Goal: Book appointment/travel/reservation

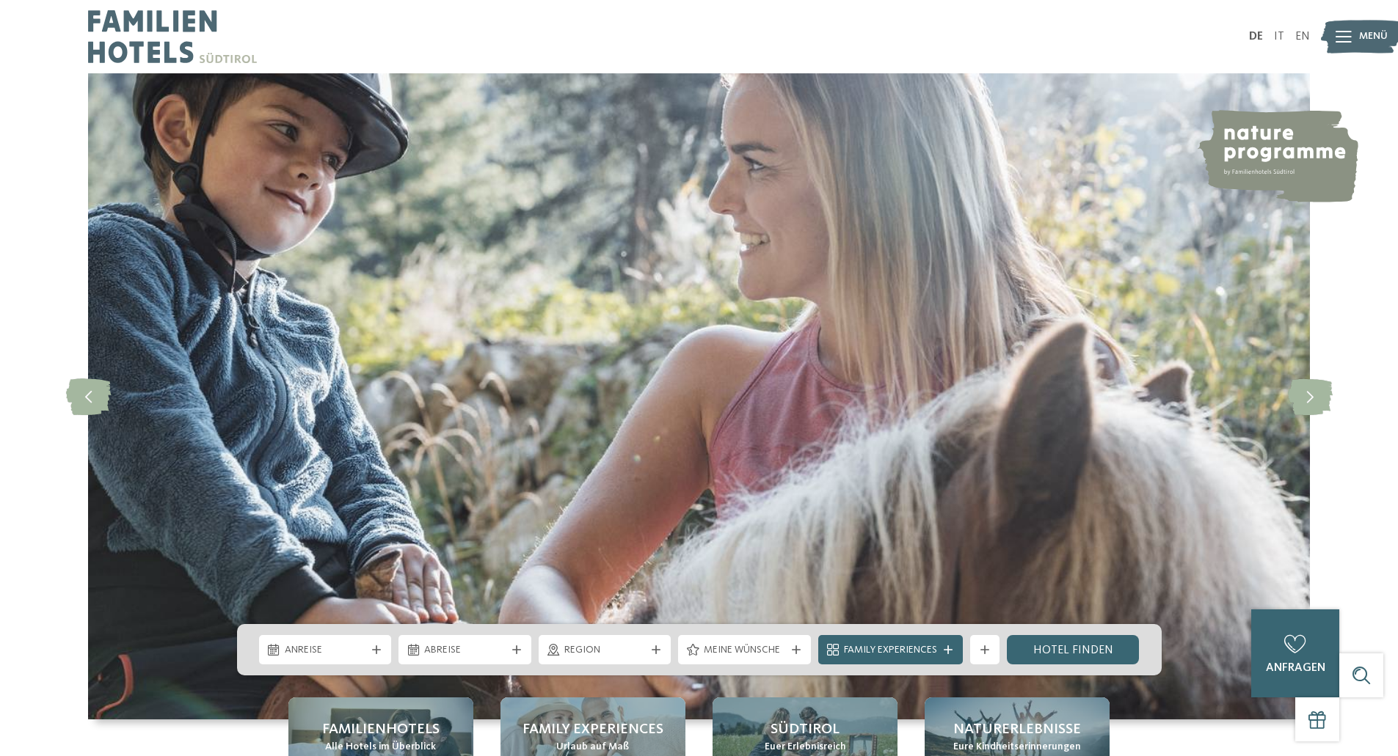
click at [1361, 39] on span "Menü" at bounding box center [1373, 36] width 29 height 15
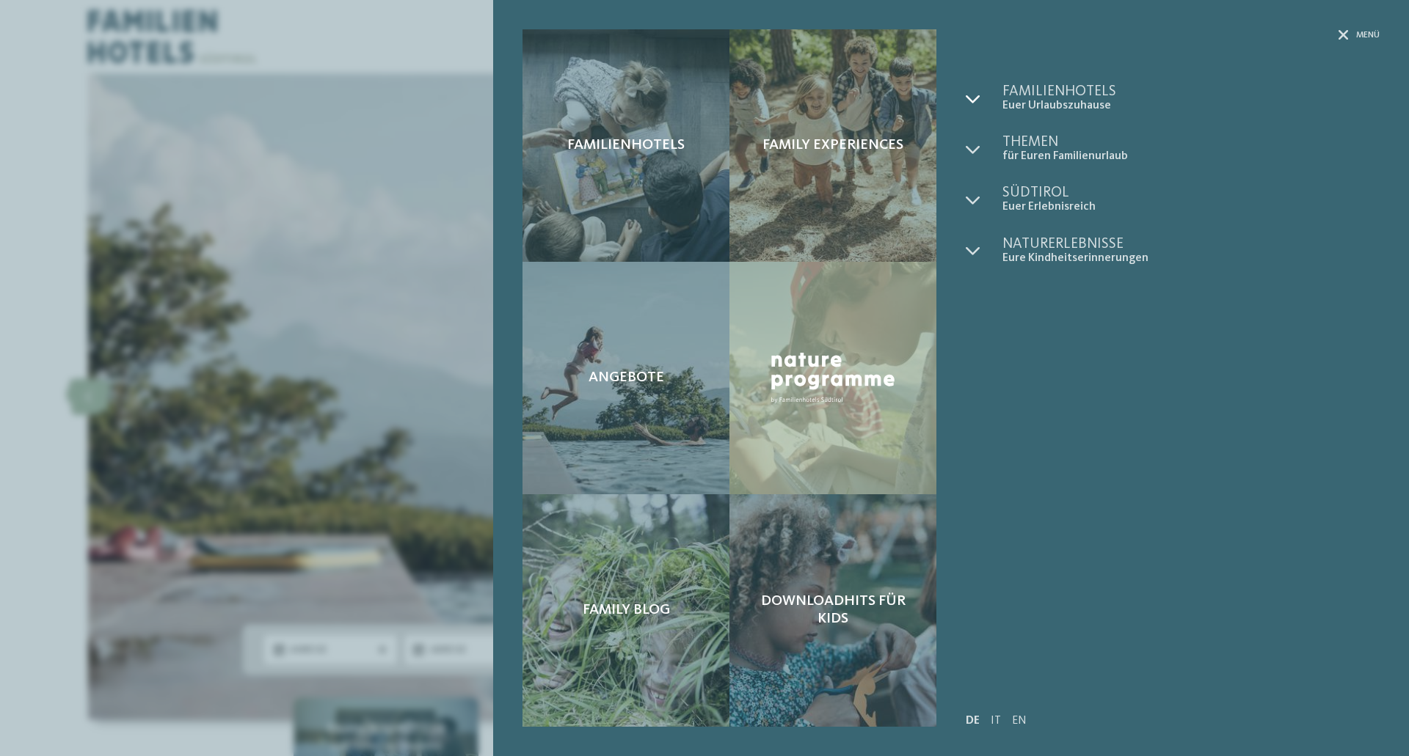
click at [970, 98] on icon at bounding box center [973, 99] width 15 height 15
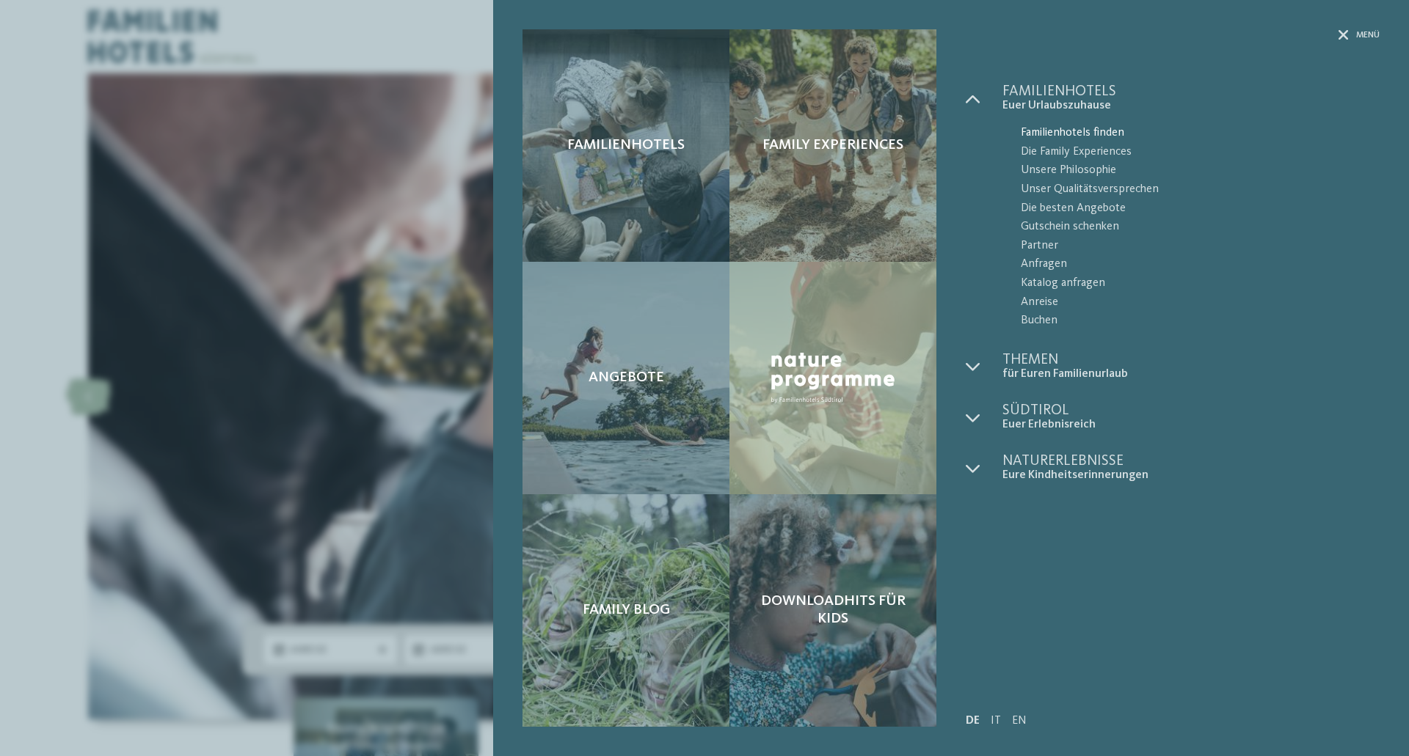
click at [1071, 130] on span "Familienhotels finden" at bounding box center [1200, 133] width 359 height 19
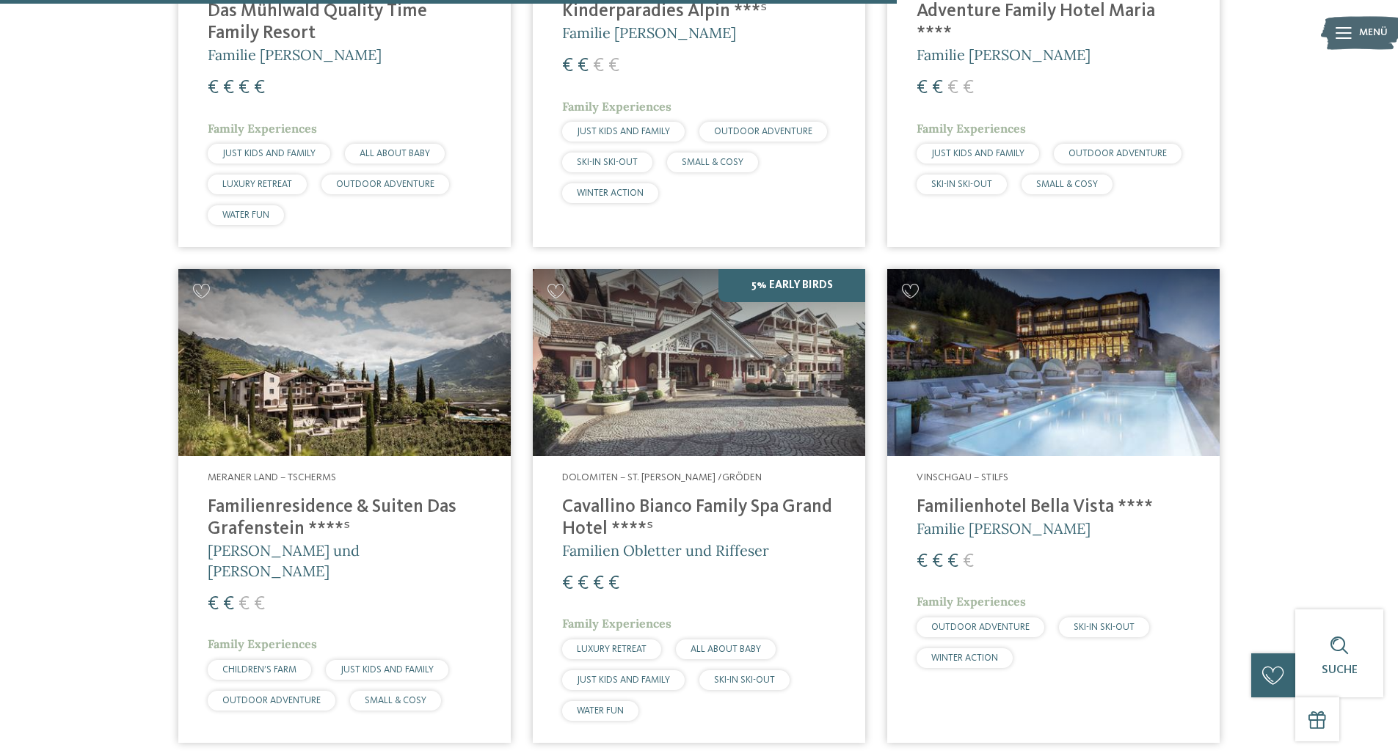
scroll to position [3155, 0]
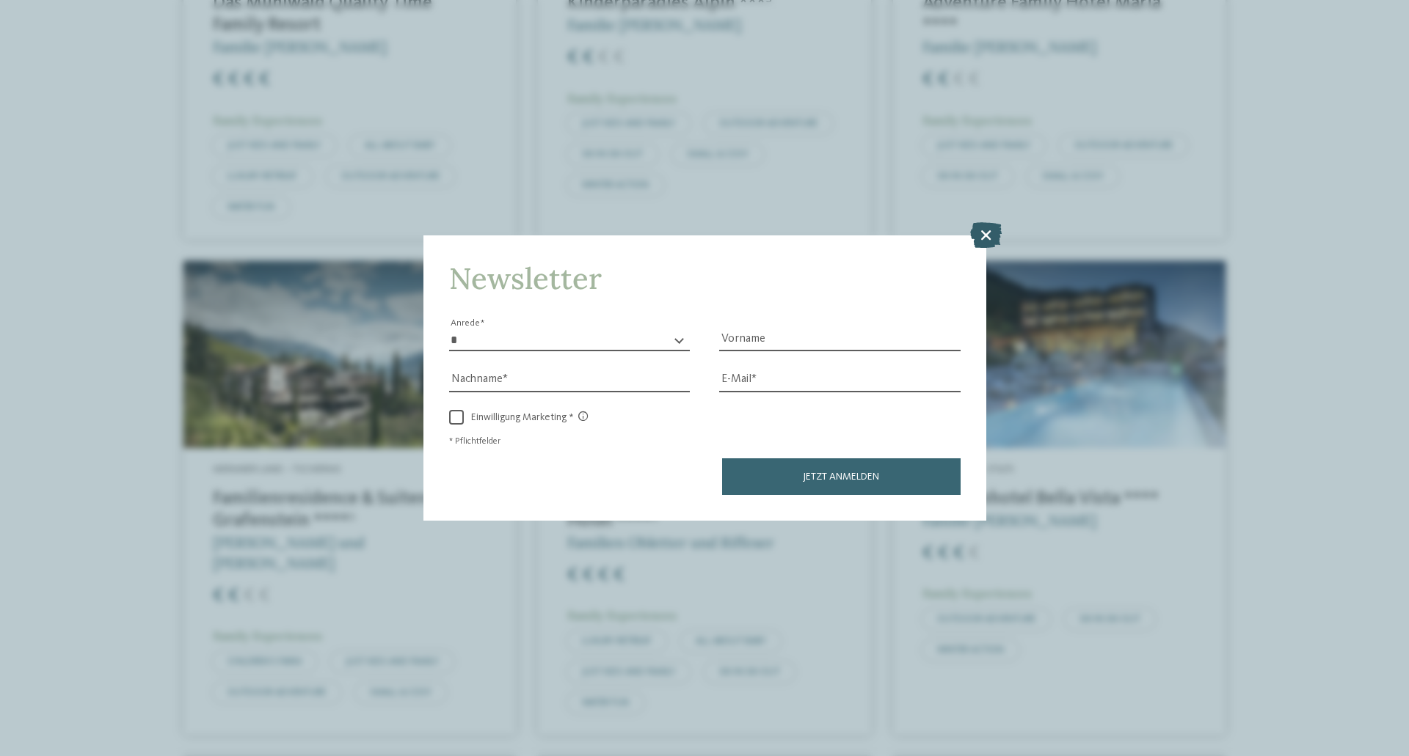
click at [993, 241] on icon at bounding box center [986, 235] width 32 height 26
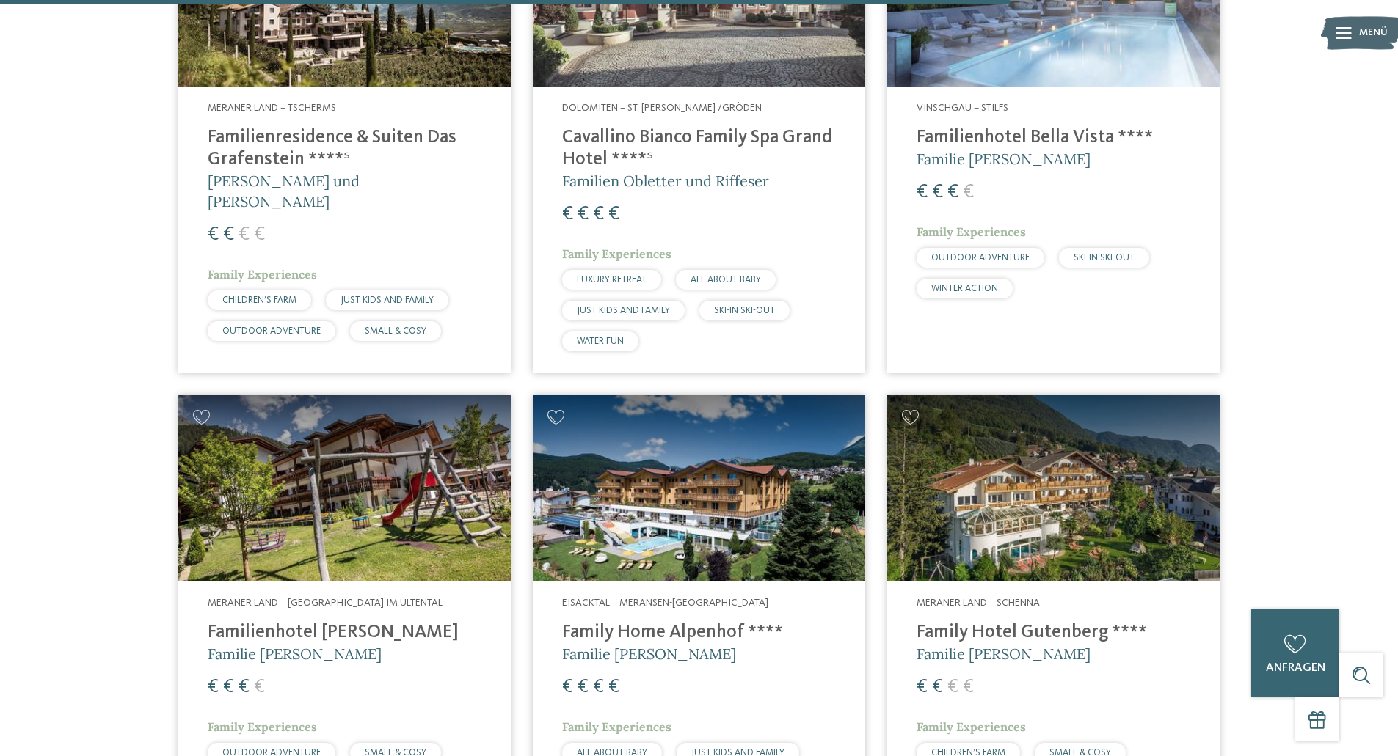
scroll to position [3522, 0]
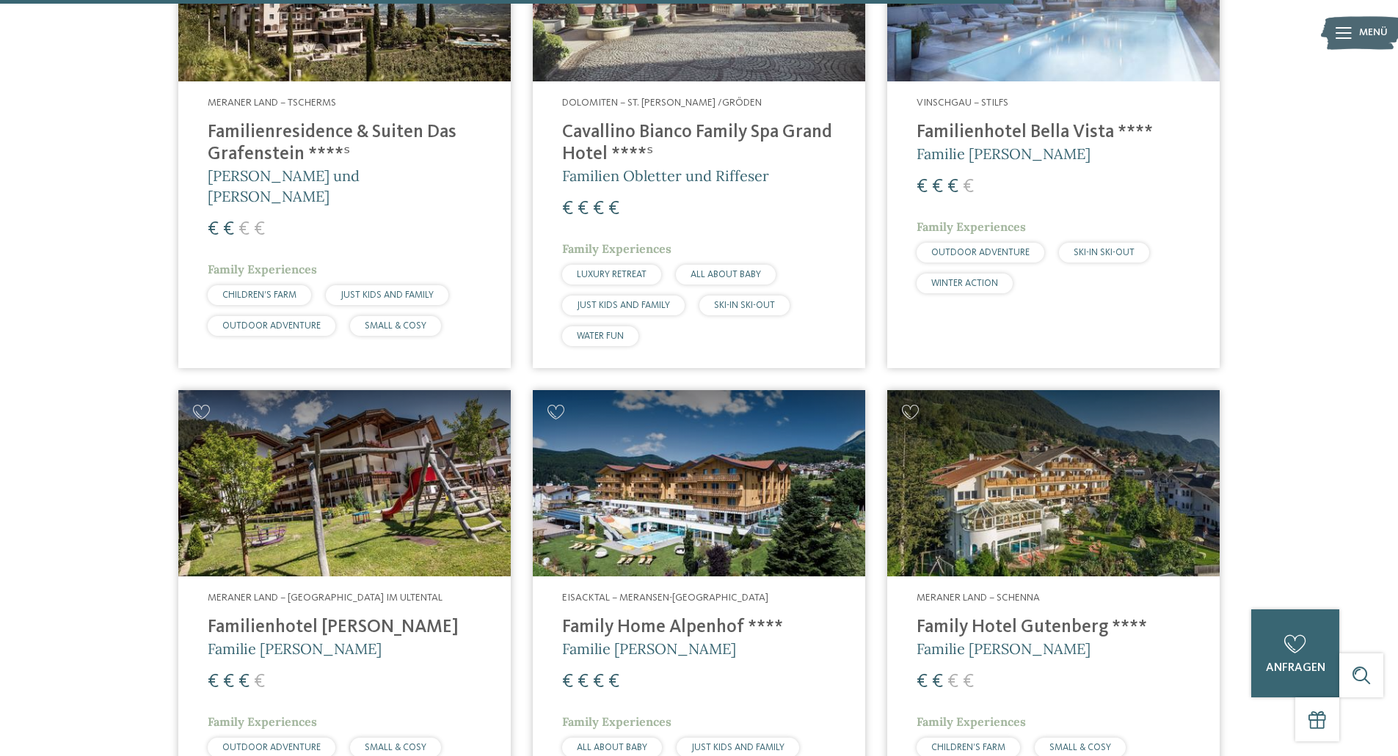
drag, startPoint x: 698, startPoint y: 602, endPoint x: 707, endPoint y: 599, distance: 10.2
click at [698, 617] on h4 "Family Home Alpenhof ****" at bounding box center [699, 628] width 274 height 22
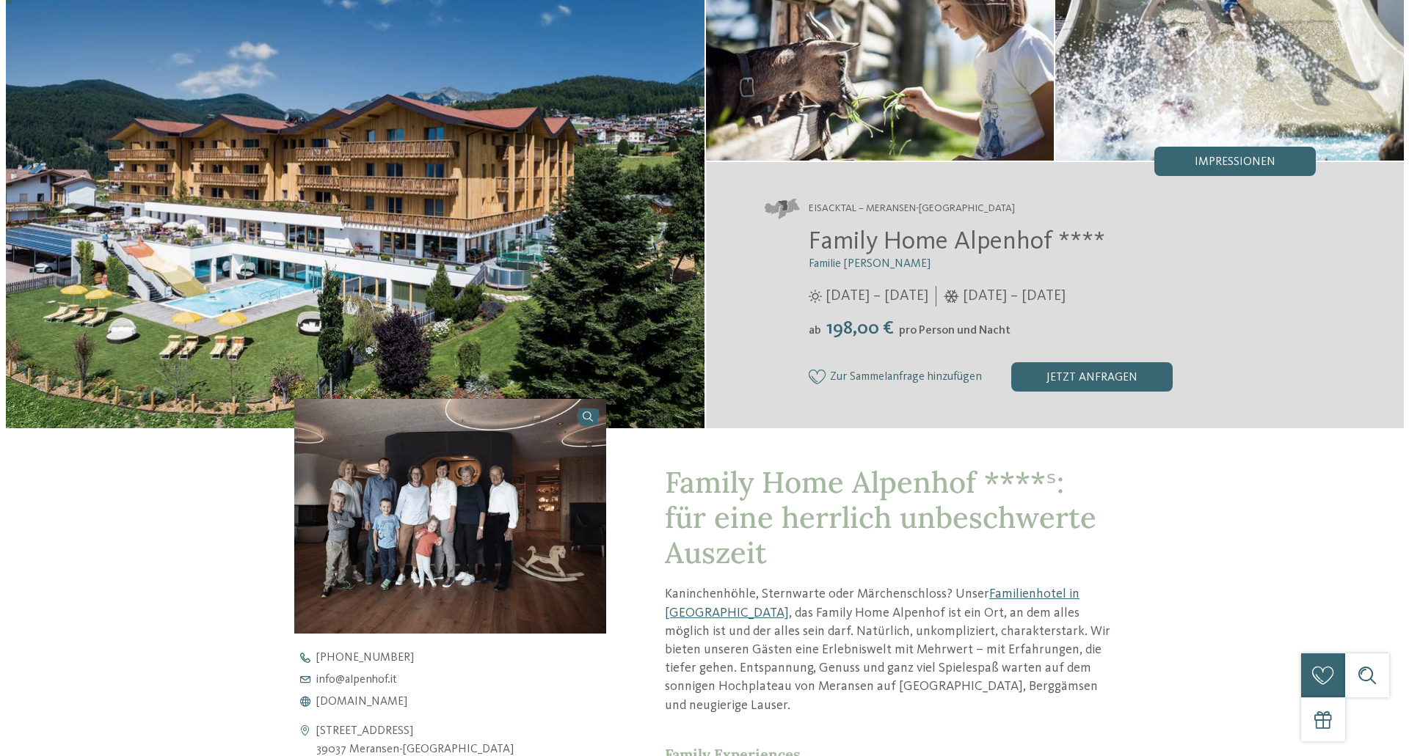
scroll to position [220, 0]
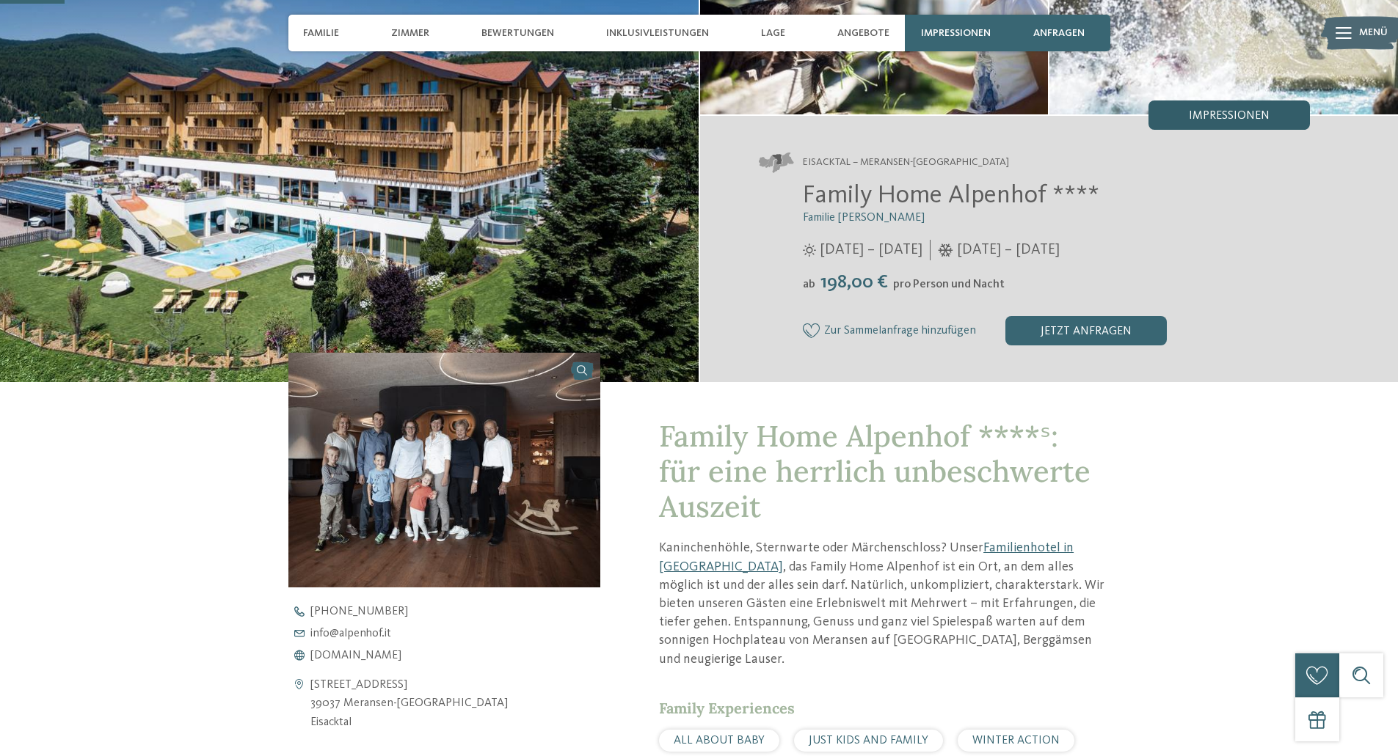
click at [1231, 110] on span "Impressionen" at bounding box center [1229, 116] width 81 height 12
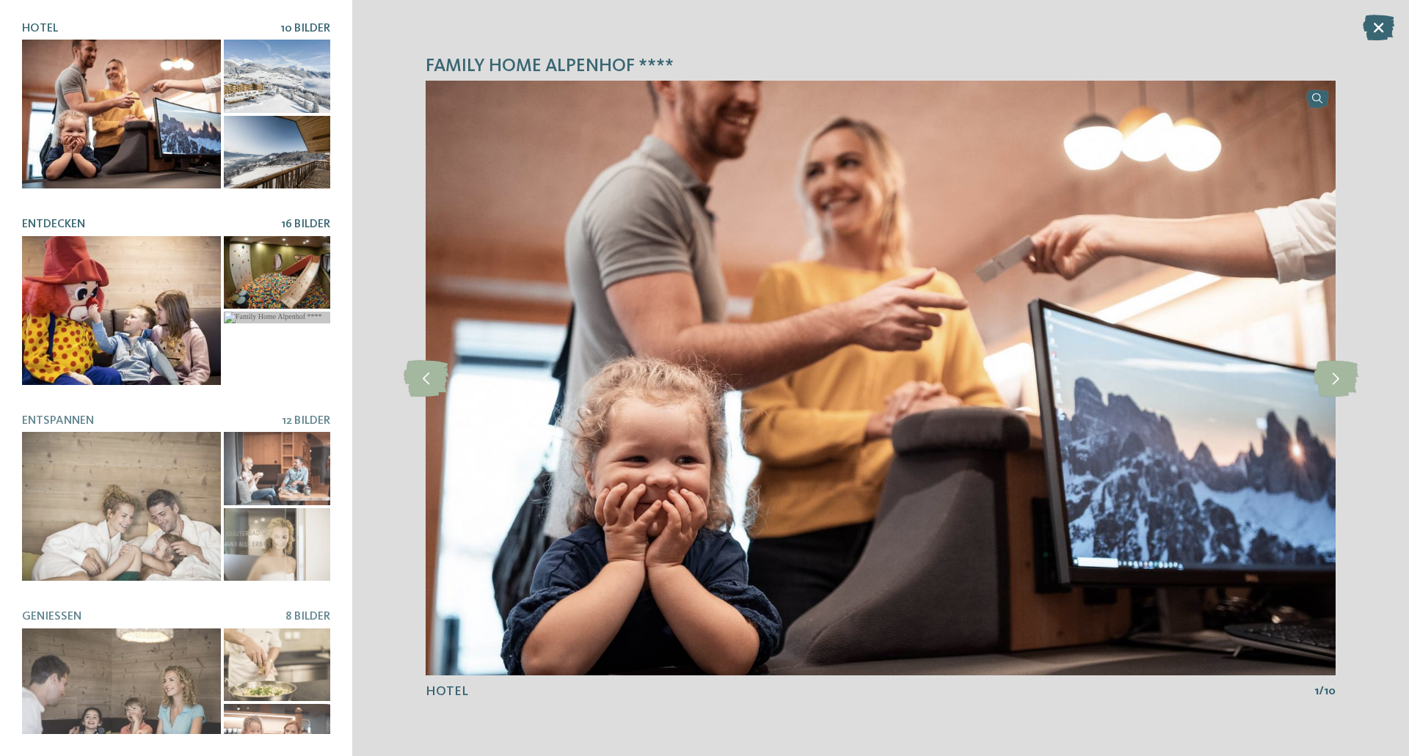
click at [167, 317] on div at bounding box center [121, 310] width 199 height 149
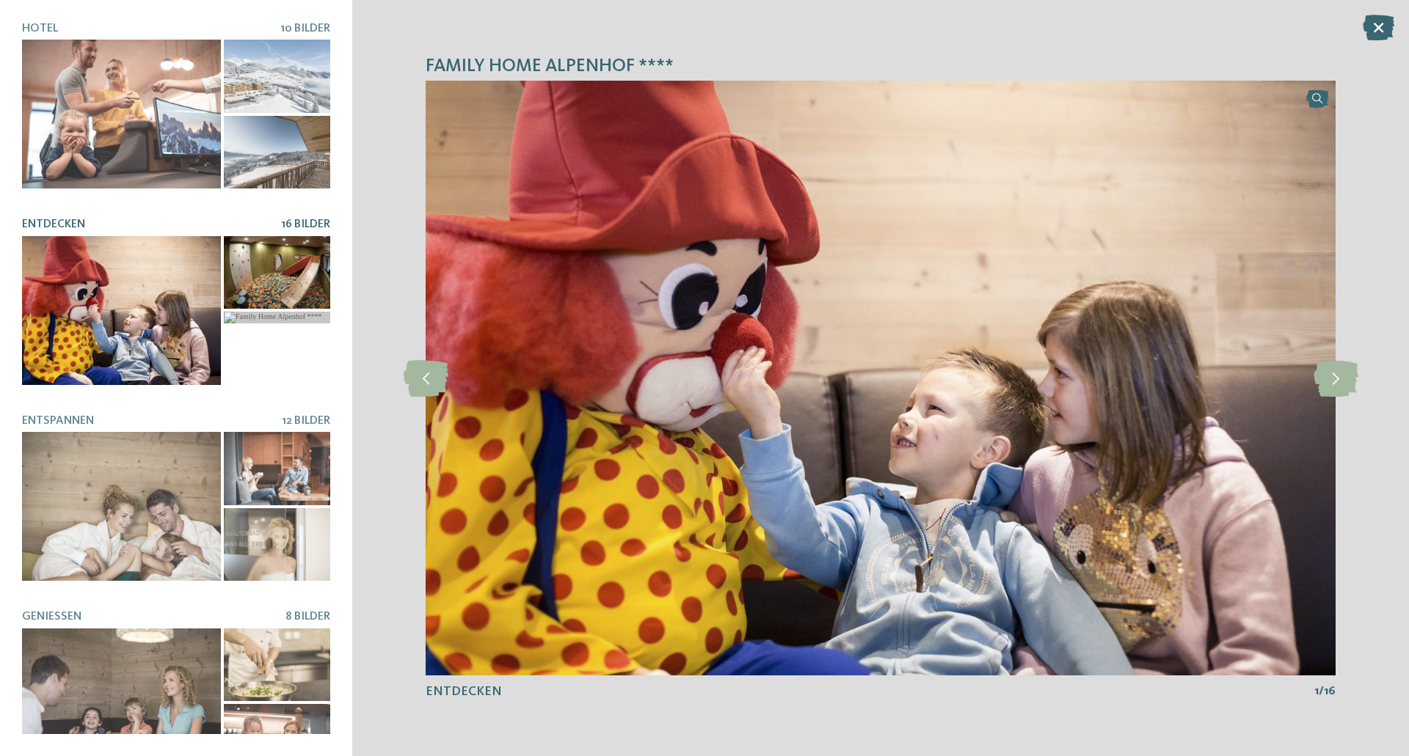
click at [243, 288] on div at bounding box center [277, 272] width 106 height 73
click at [232, 257] on div at bounding box center [277, 272] width 106 height 73
click at [1325, 394] on icon at bounding box center [1335, 378] width 45 height 37
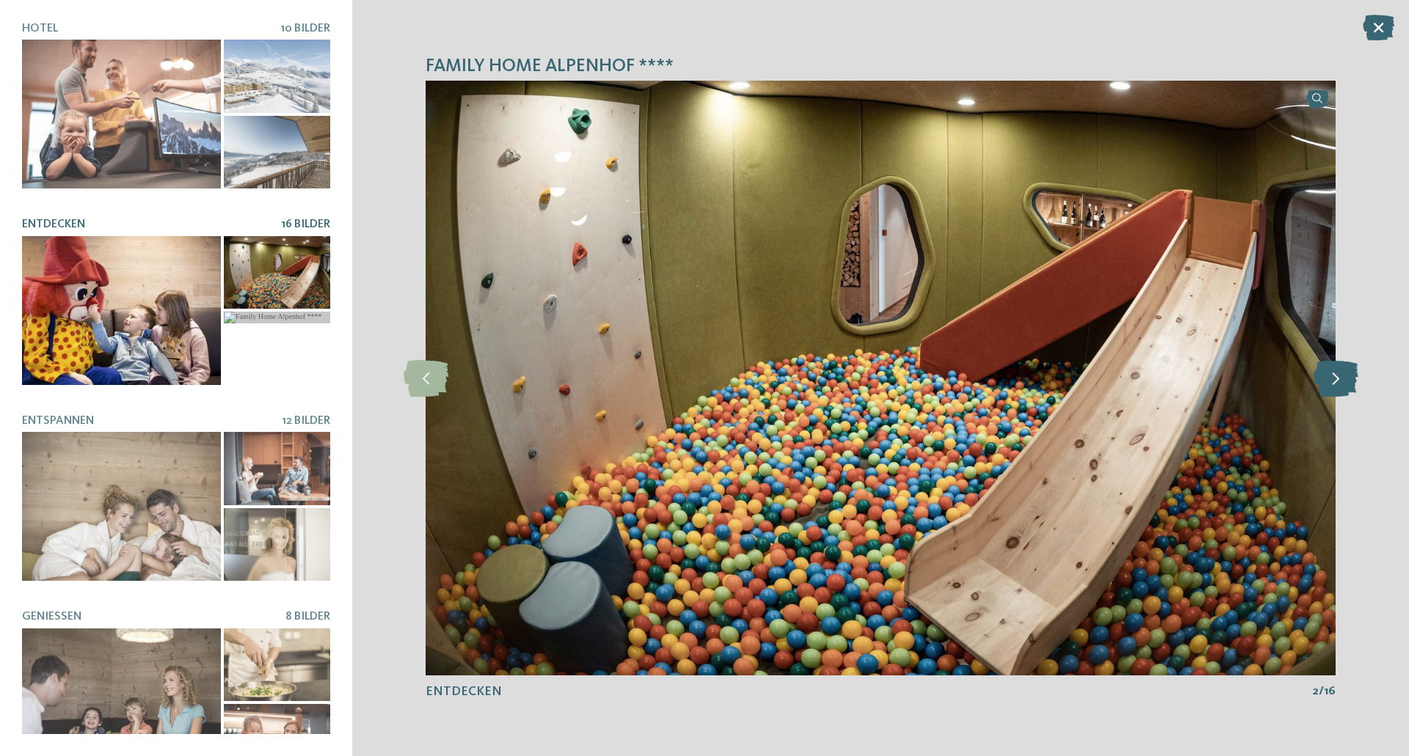
click at [1349, 371] on icon at bounding box center [1335, 378] width 45 height 37
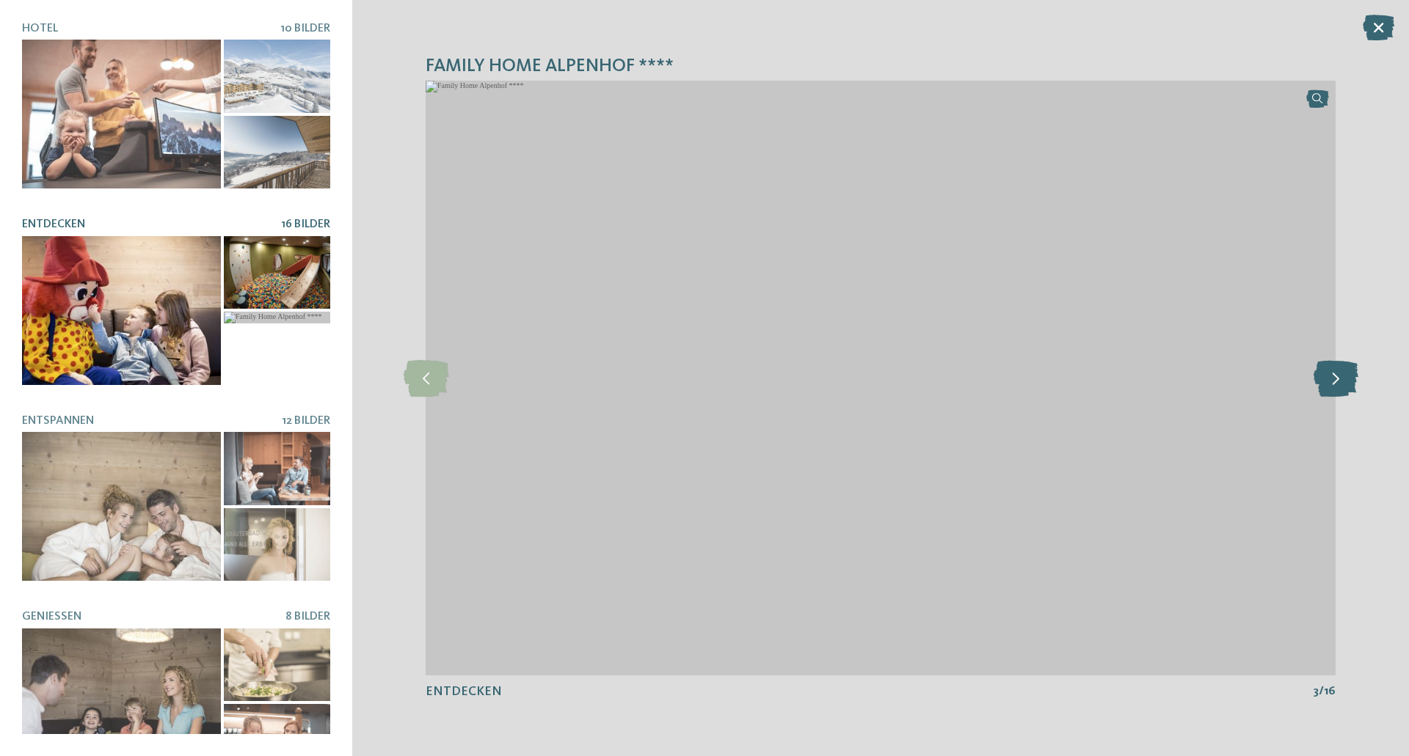
click at [1347, 373] on icon at bounding box center [1335, 378] width 45 height 37
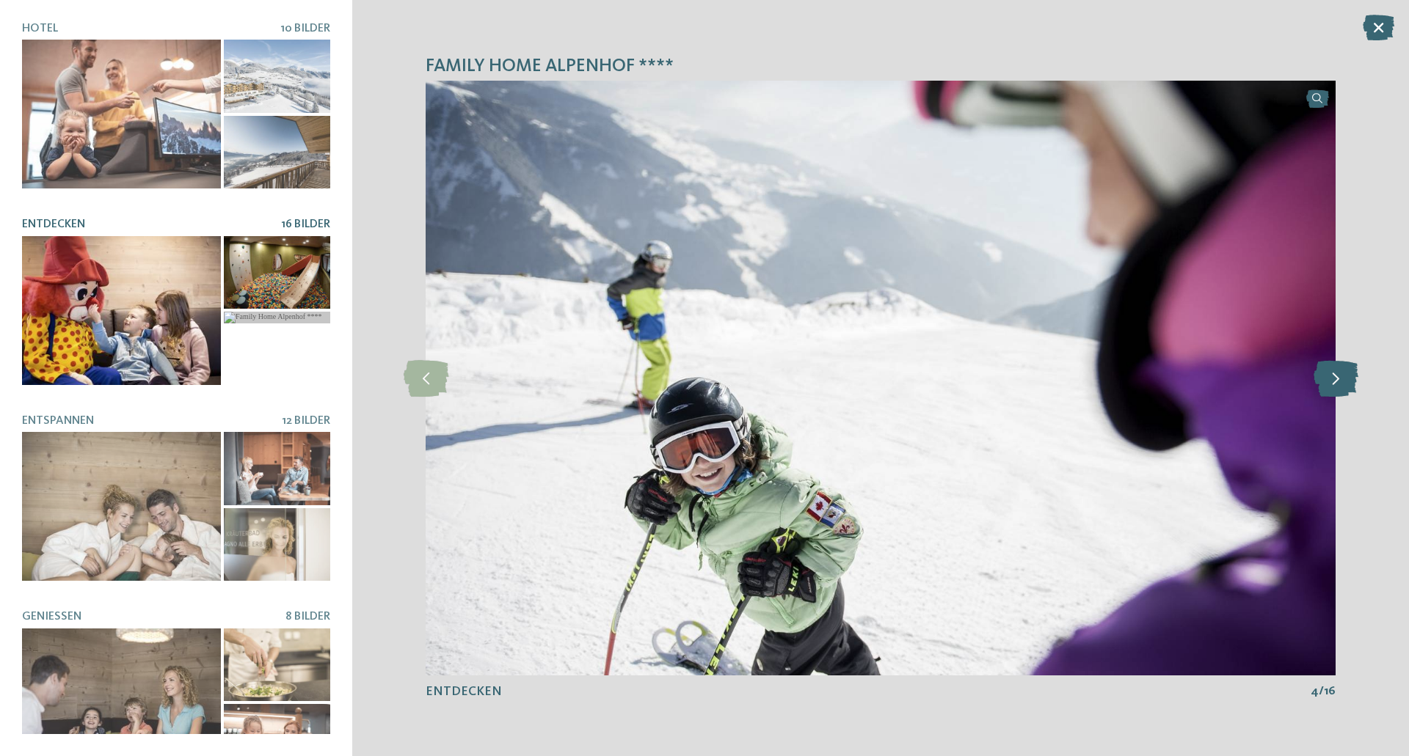
click at [1347, 373] on icon at bounding box center [1335, 378] width 45 height 37
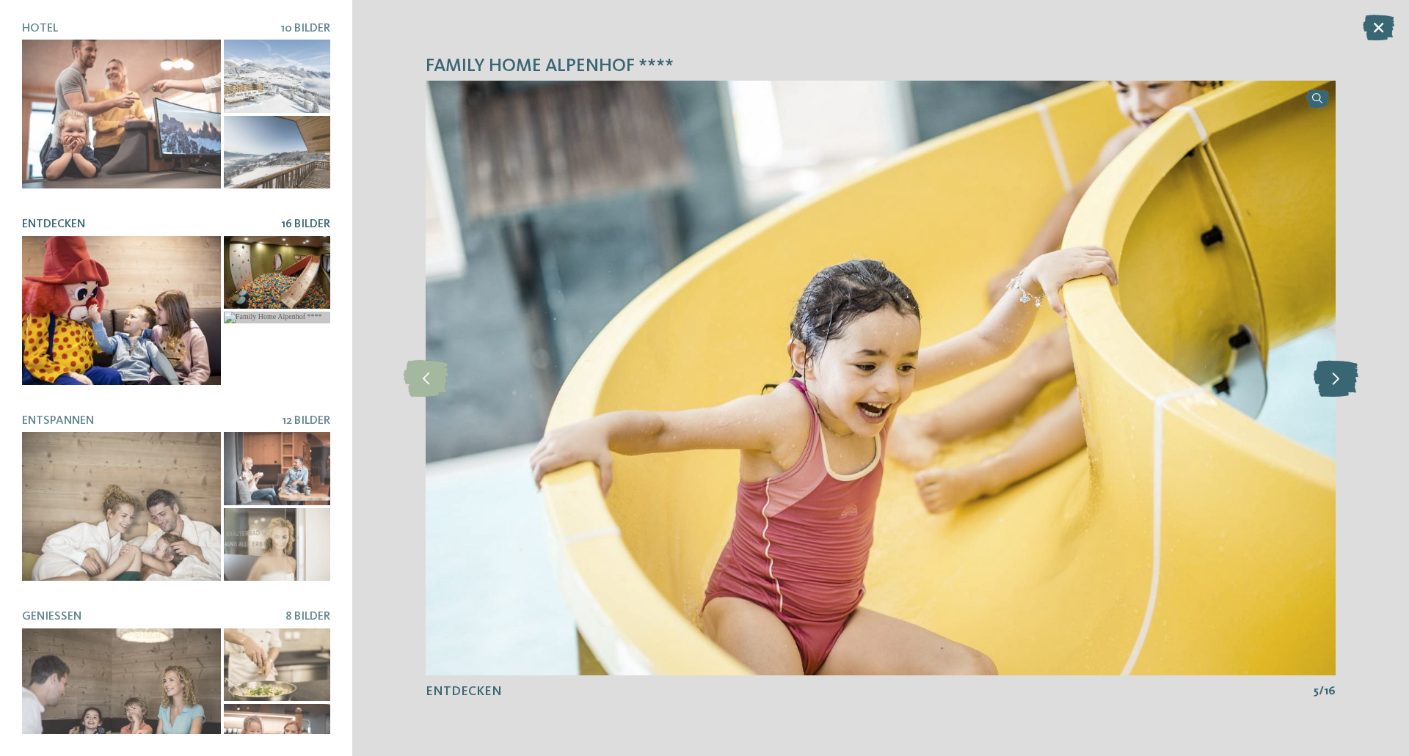
click at [1347, 373] on icon at bounding box center [1335, 378] width 45 height 37
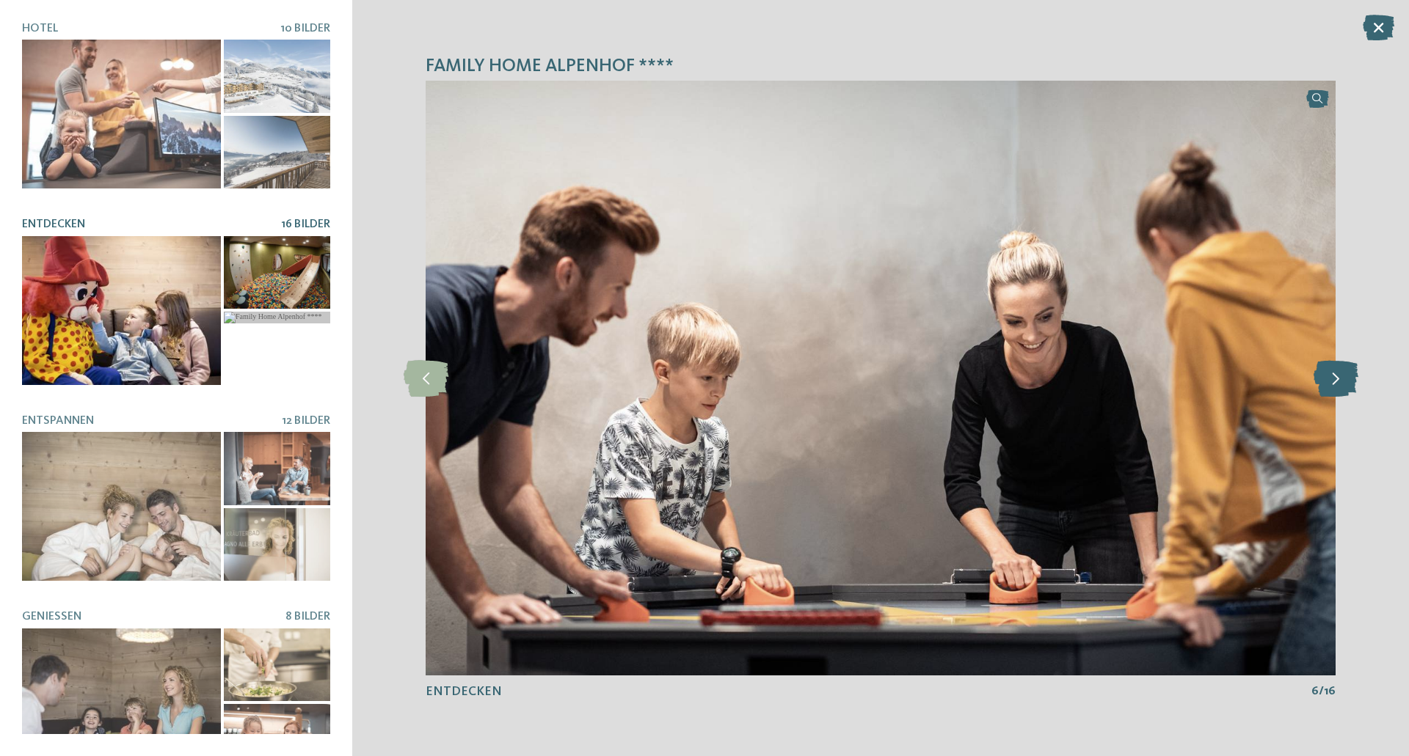
click at [1347, 373] on icon at bounding box center [1335, 378] width 45 height 37
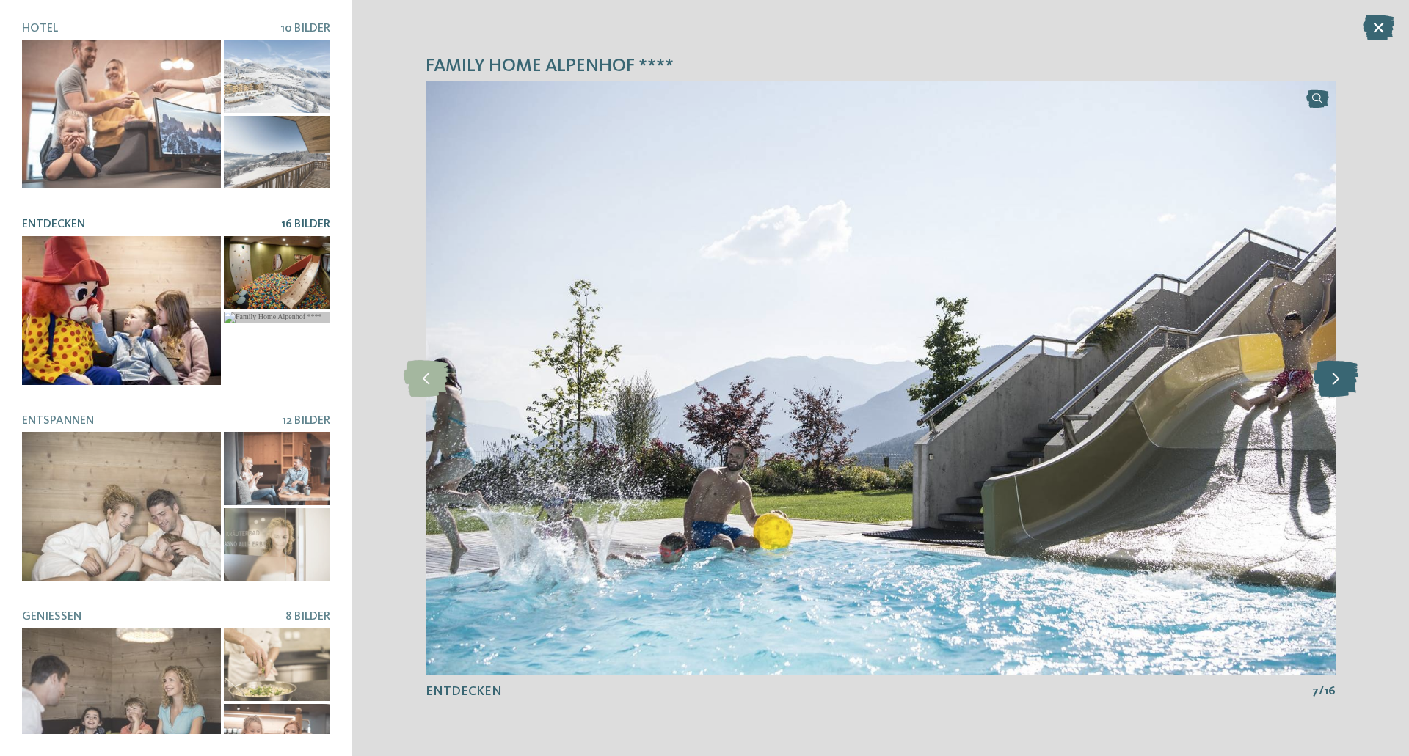
click at [1347, 373] on icon at bounding box center [1335, 378] width 45 height 37
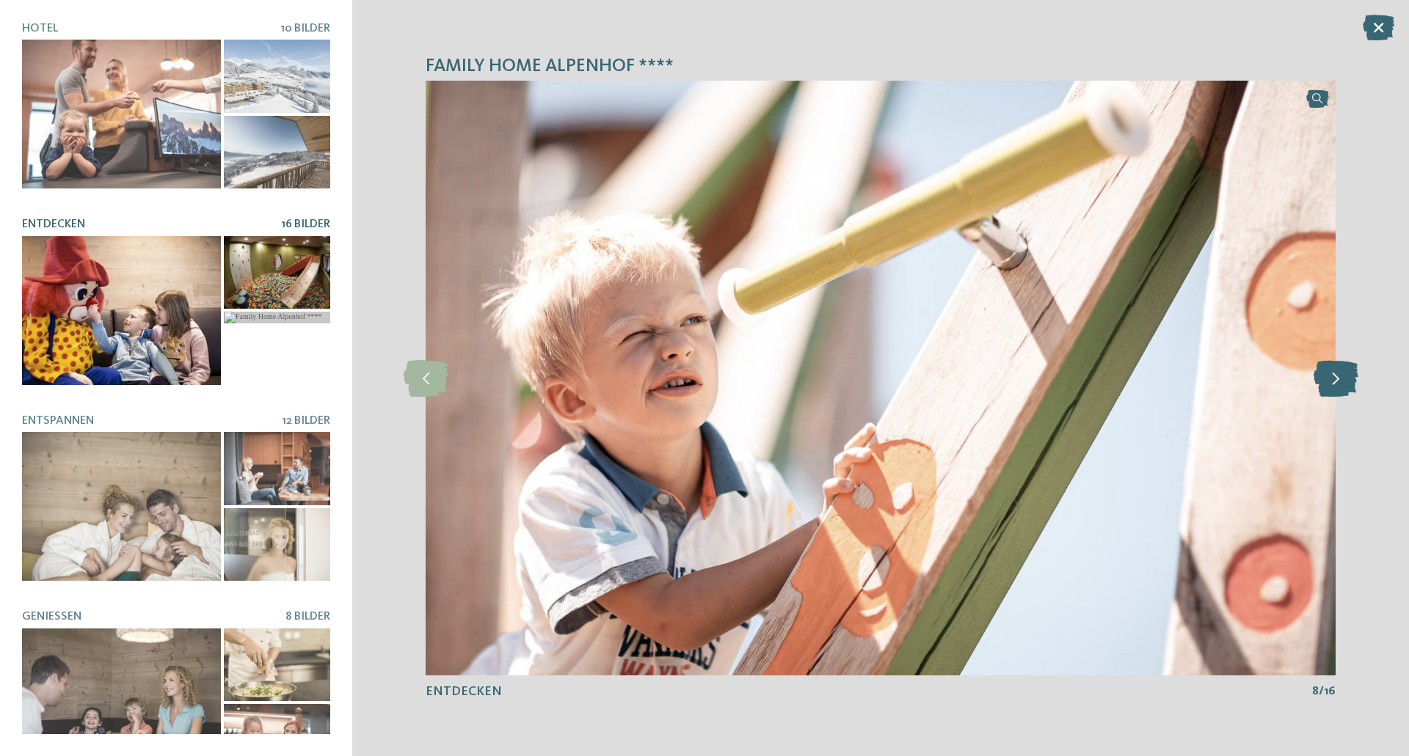
click at [1347, 373] on icon at bounding box center [1335, 378] width 45 height 37
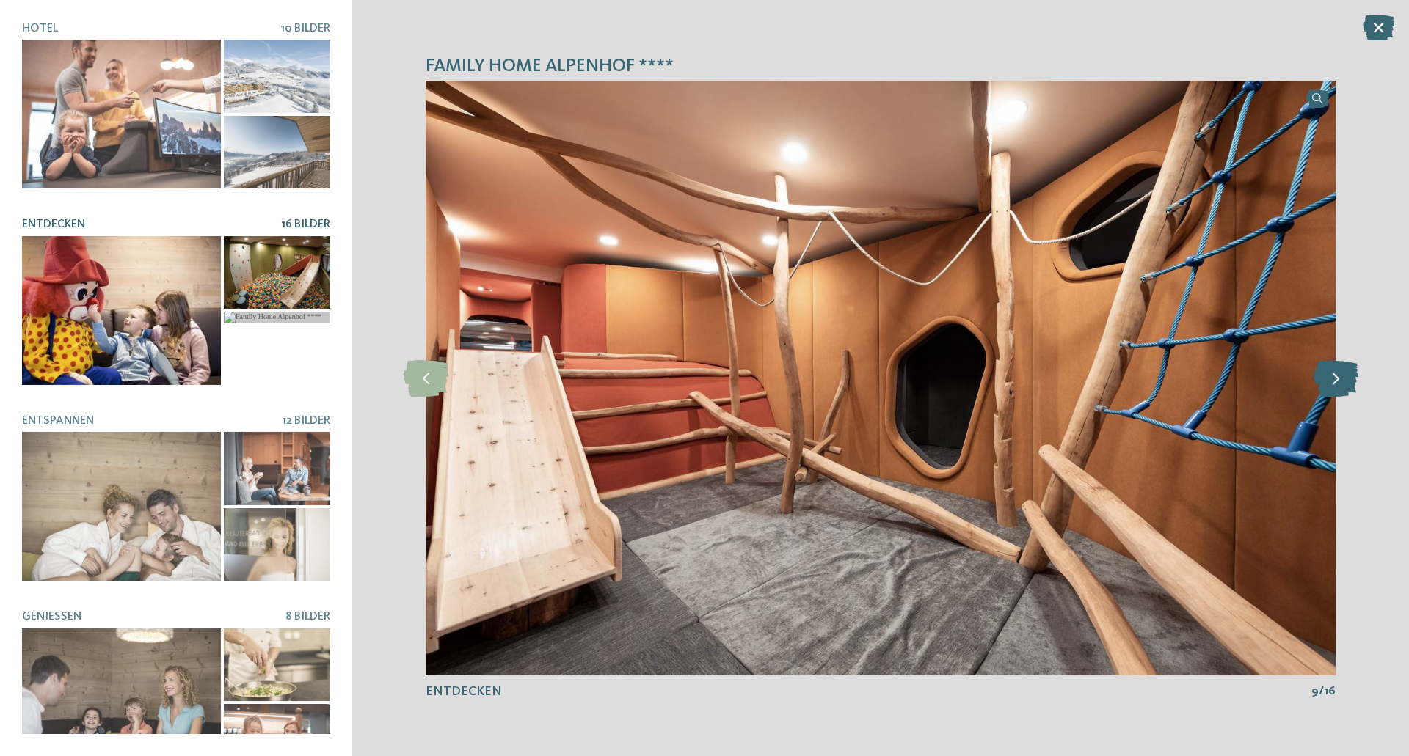
click at [1329, 386] on icon at bounding box center [1335, 378] width 45 height 37
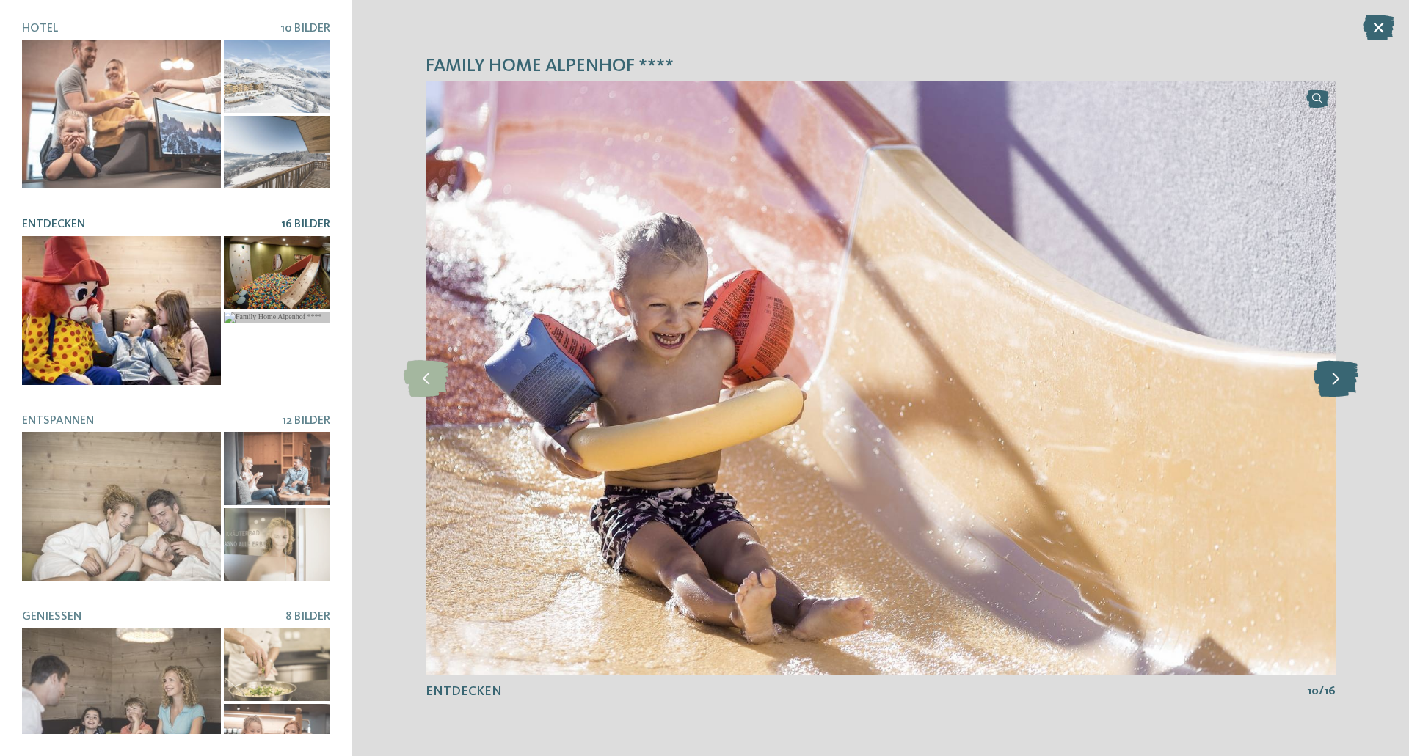
click at [1329, 386] on icon at bounding box center [1335, 378] width 45 height 37
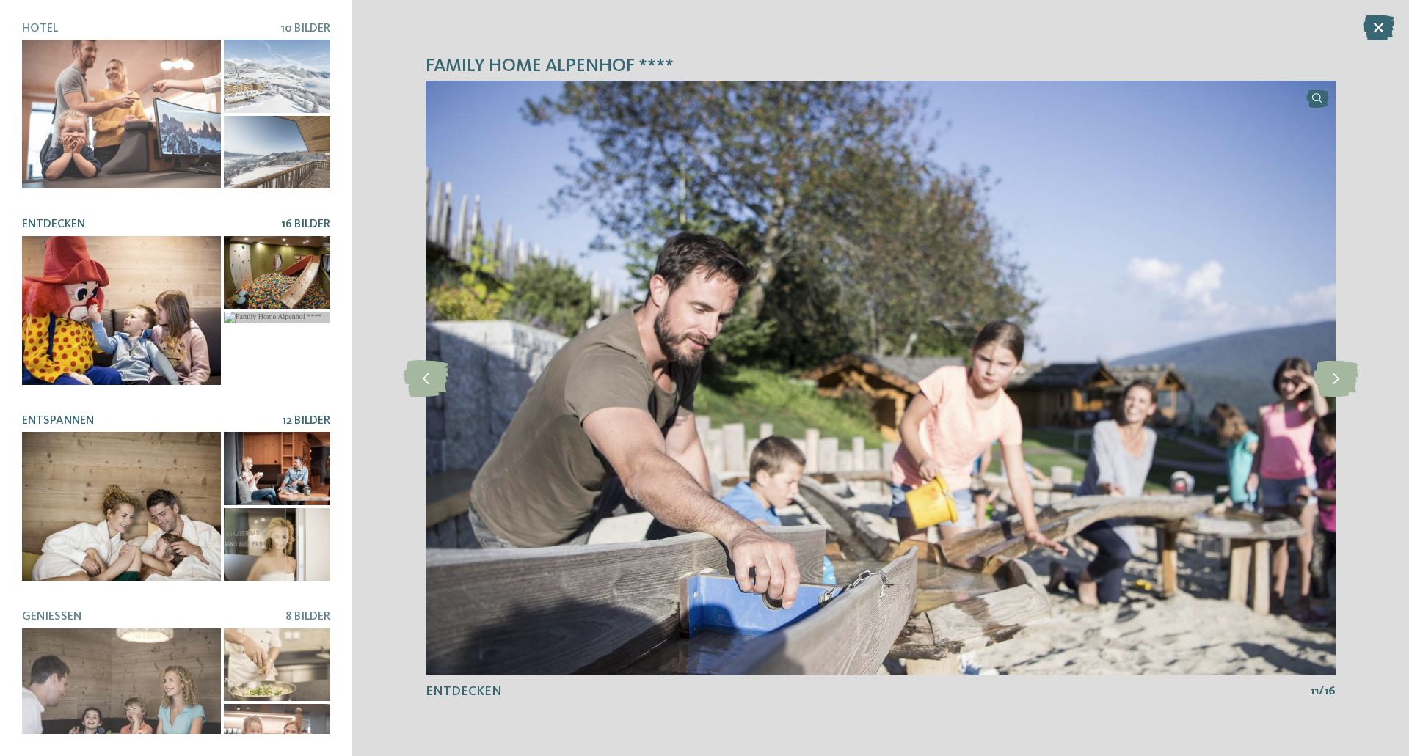
click at [299, 416] on span "12 Bilder" at bounding box center [306, 421] width 48 height 12
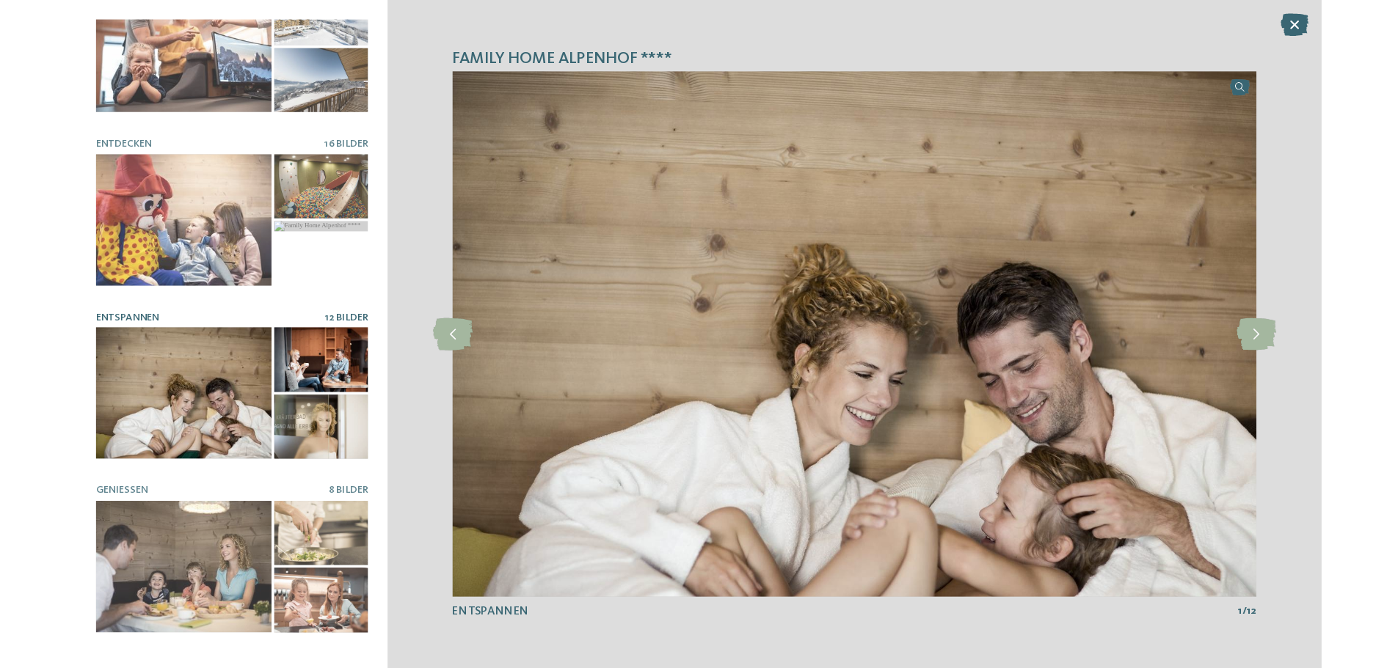
scroll to position [0, 0]
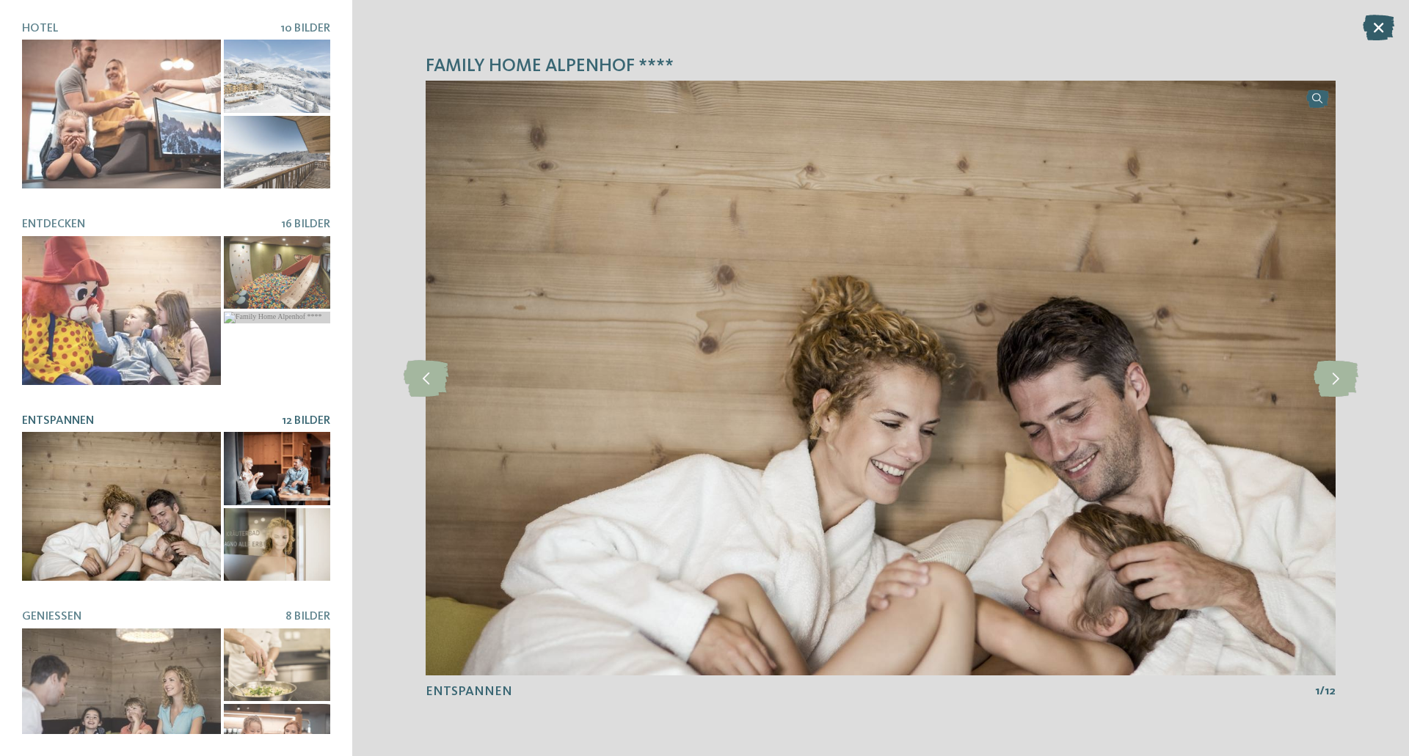
click at [1383, 29] on icon at bounding box center [1378, 28] width 32 height 26
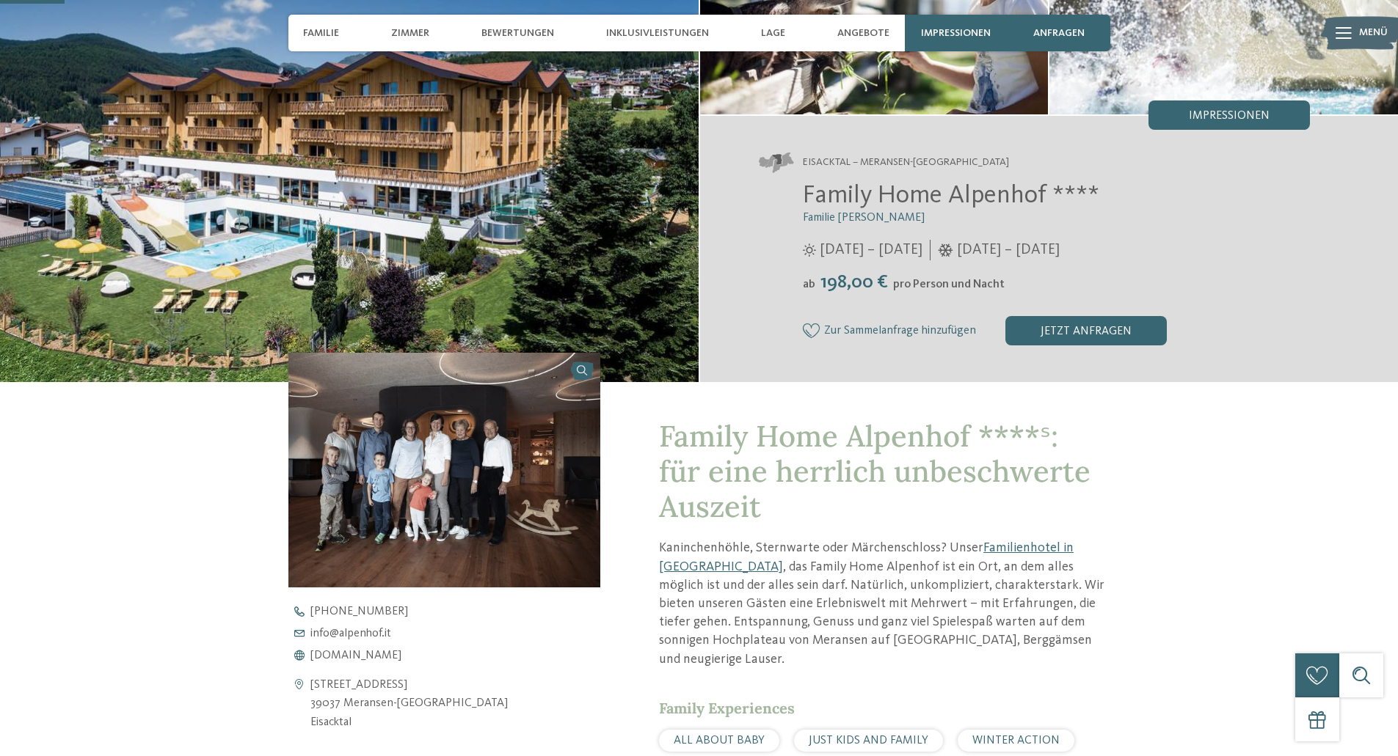
drag, startPoint x: 817, startPoint y: 281, endPoint x: 873, endPoint y: 283, distance: 56.5
click at [873, 283] on span "198,00 €" at bounding box center [854, 282] width 75 height 19
click at [813, 273] on div "ab 198,00 € pro Person und Nacht" at bounding box center [1057, 282] width 508 height 23
click at [827, 273] on span "198,00 €" at bounding box center [854, 282] width 75 height 19
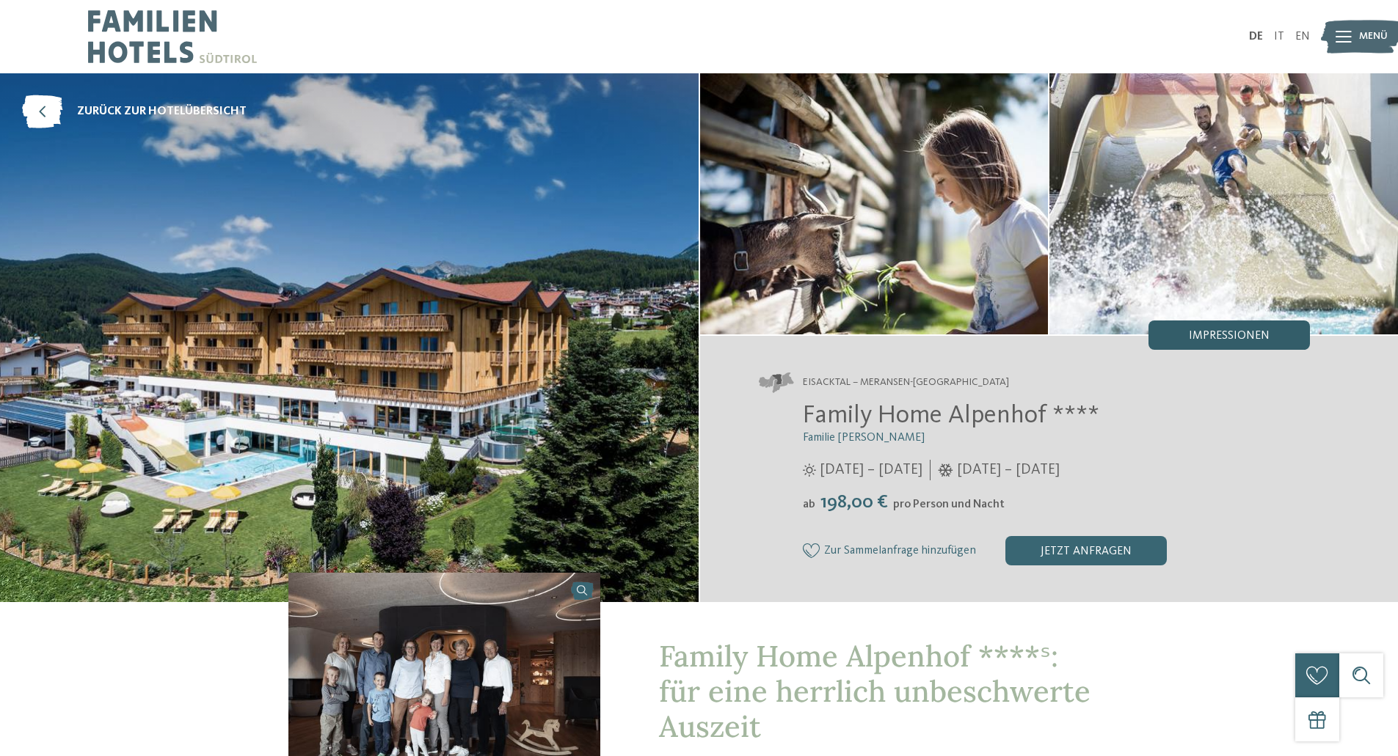
click at [1186, 324] on div "Impressionen" at bounding box center [1228, 335] width 161 height 29
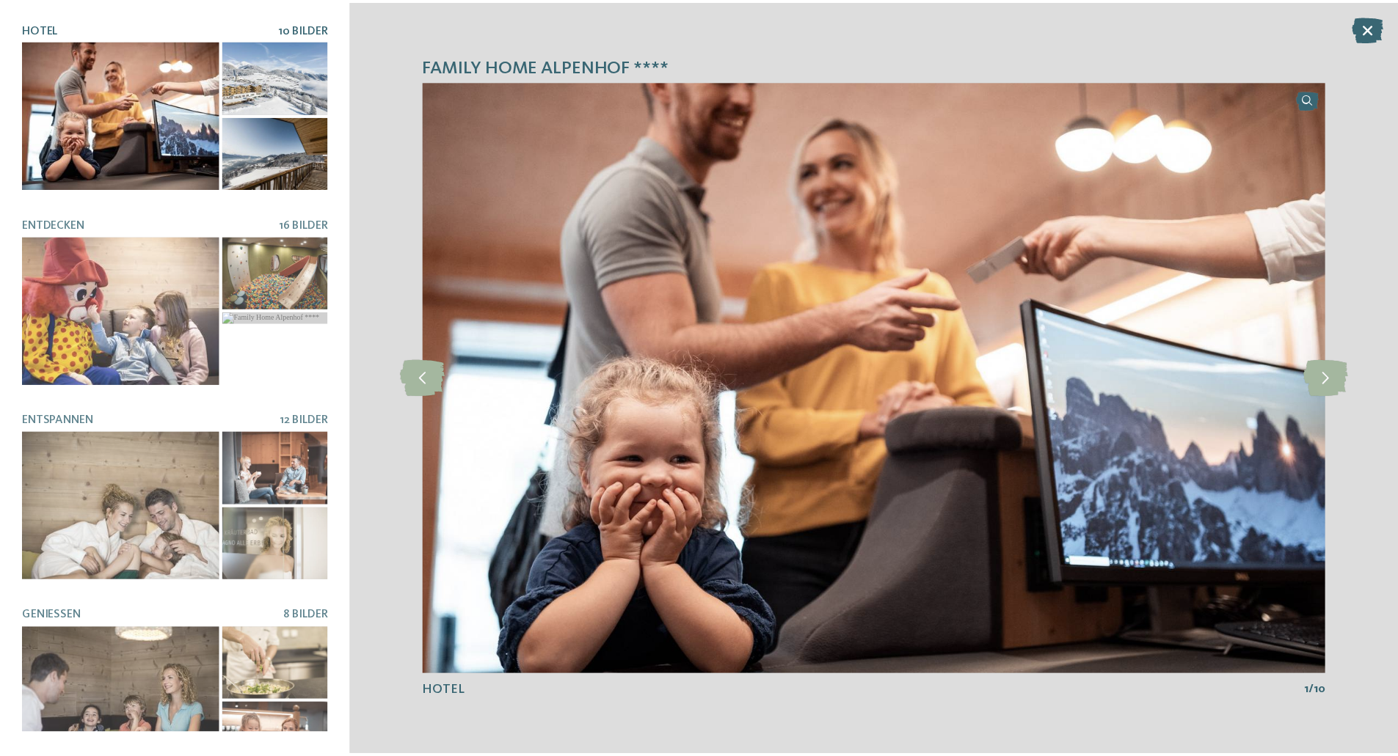
scroll to position [73, 0]
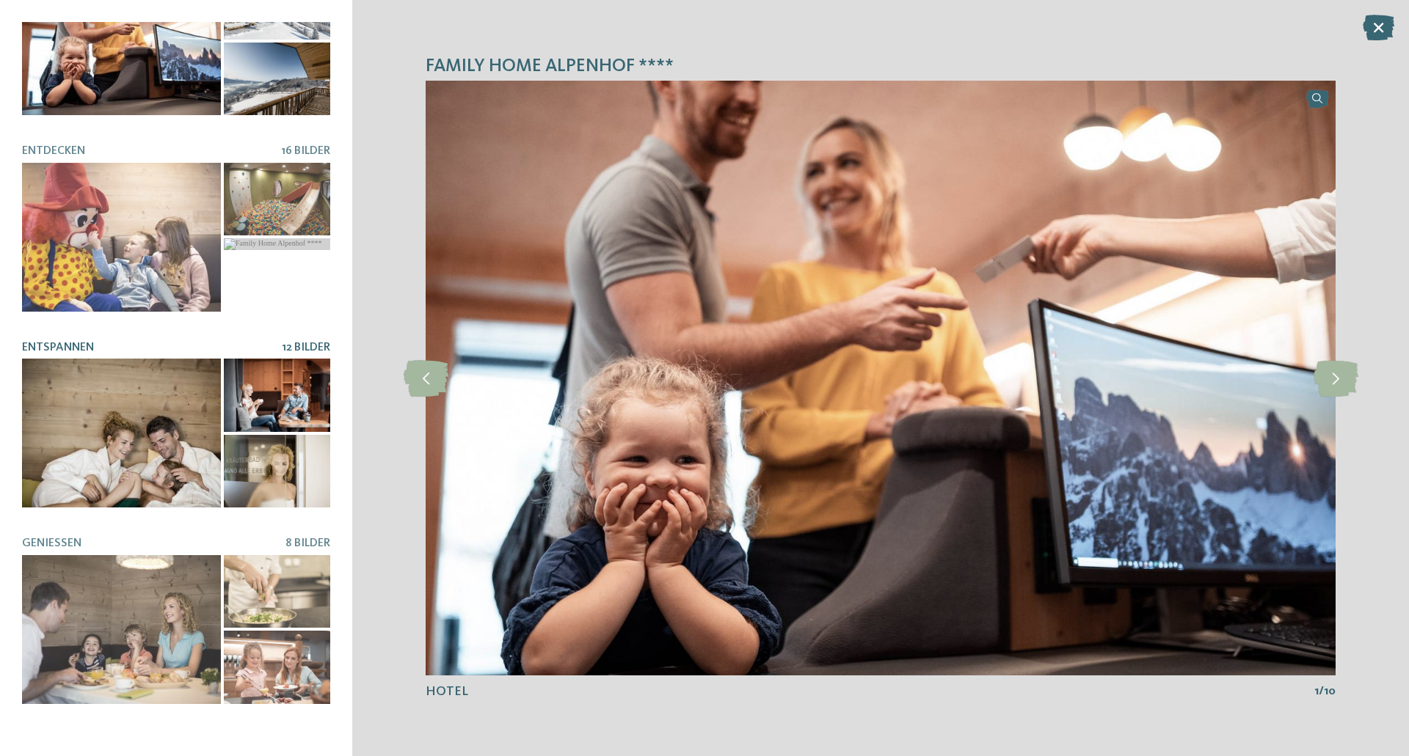
click at [299, 342] on span "12 Bilder" at bounding box center [306, 348] width 48 height 12
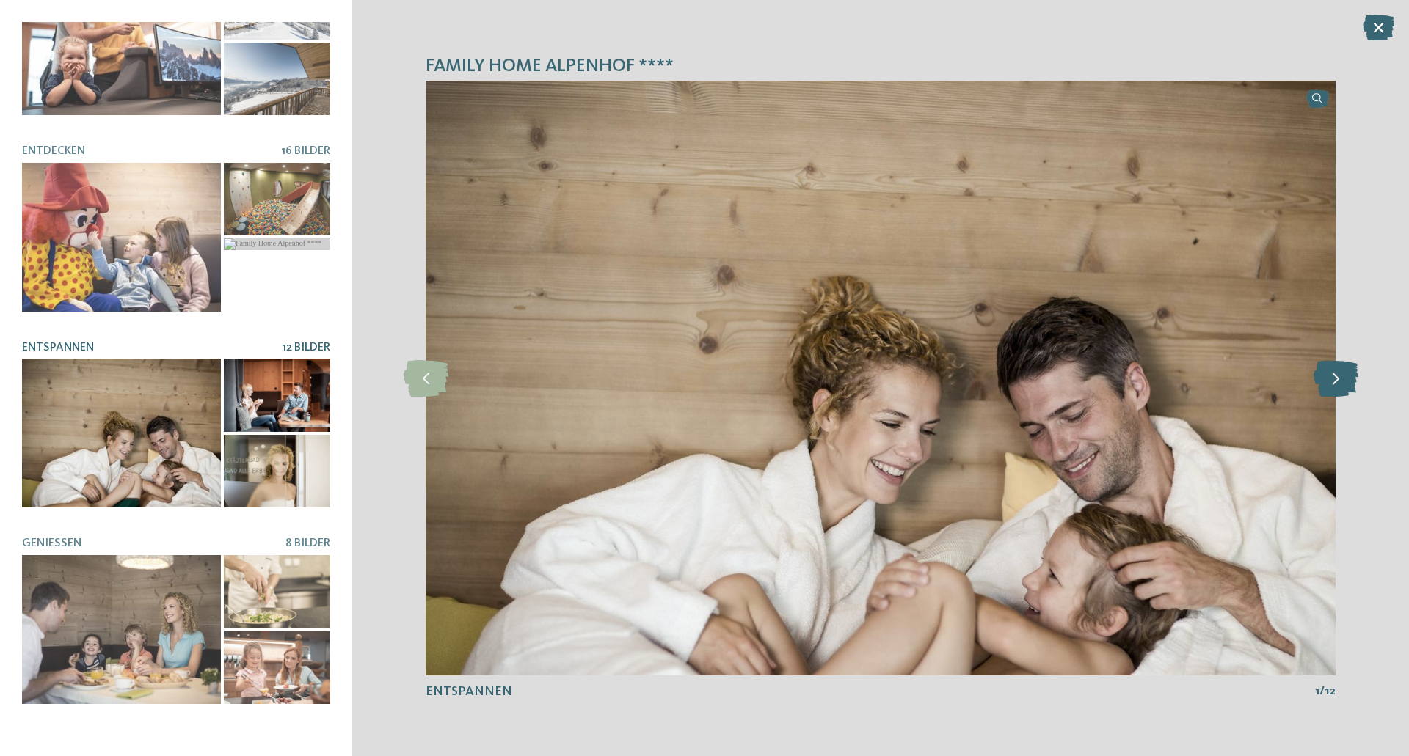
click at [1348, 390] on icon at bounding box center [1335, 378] width 45 height 37
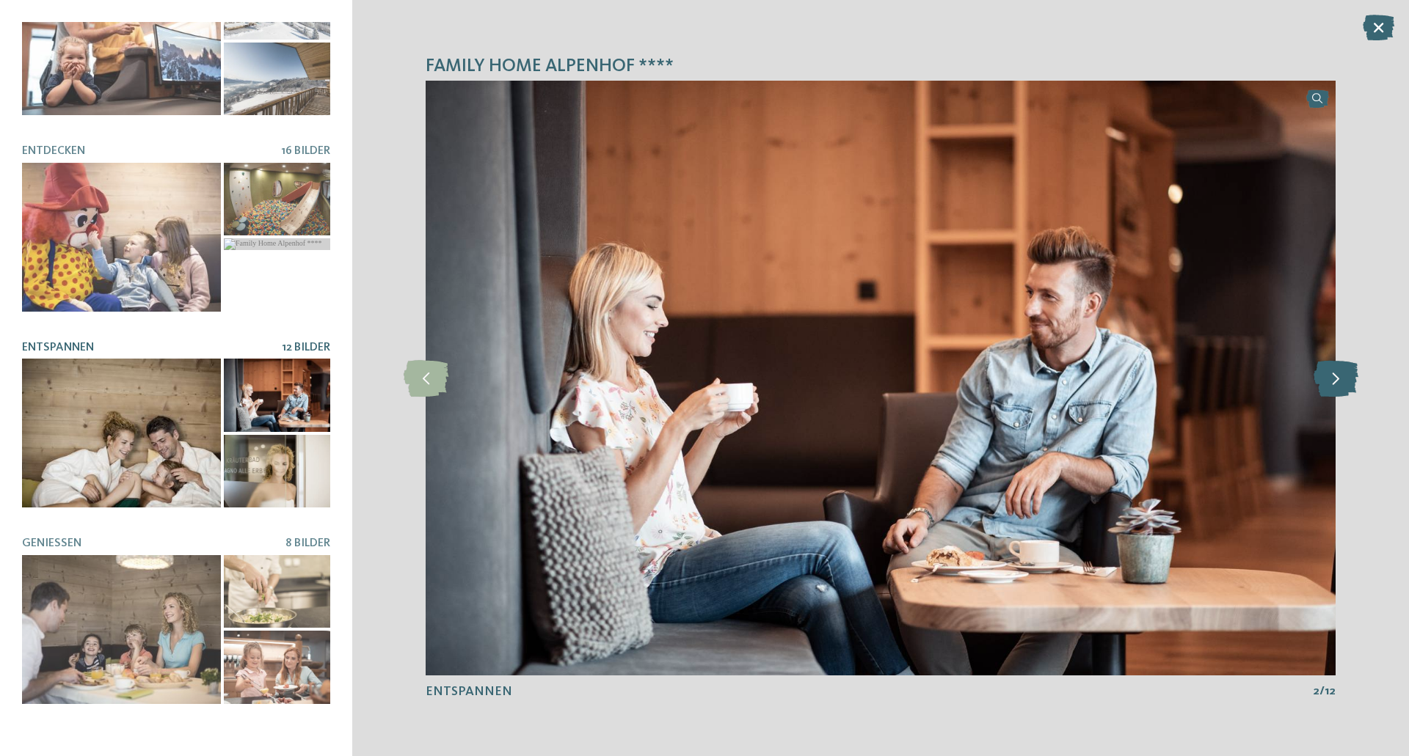
click at [1348, 390] on icon at bounding box center [1335, 378] width 45 height 37
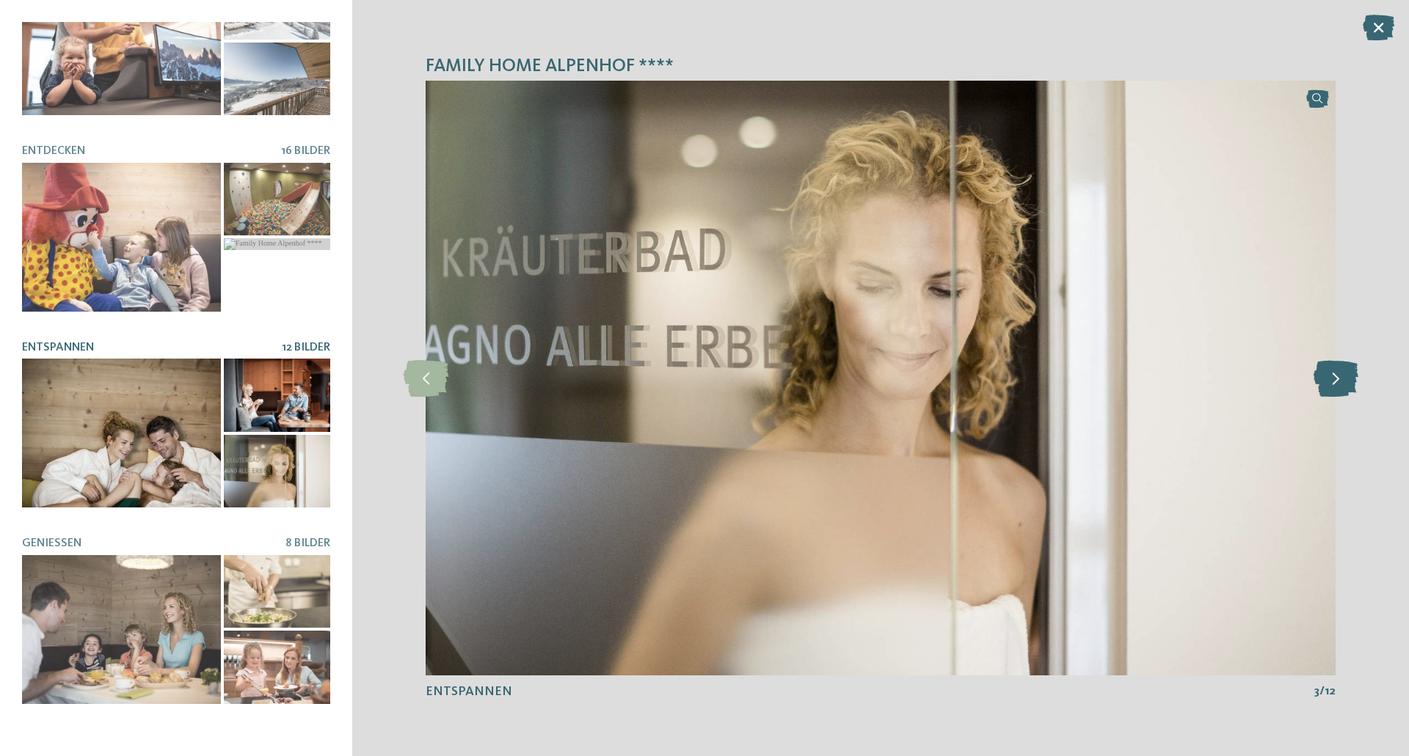
click at [1348, 390] on icon at bounding box center [1335, 378] width 45 height 37
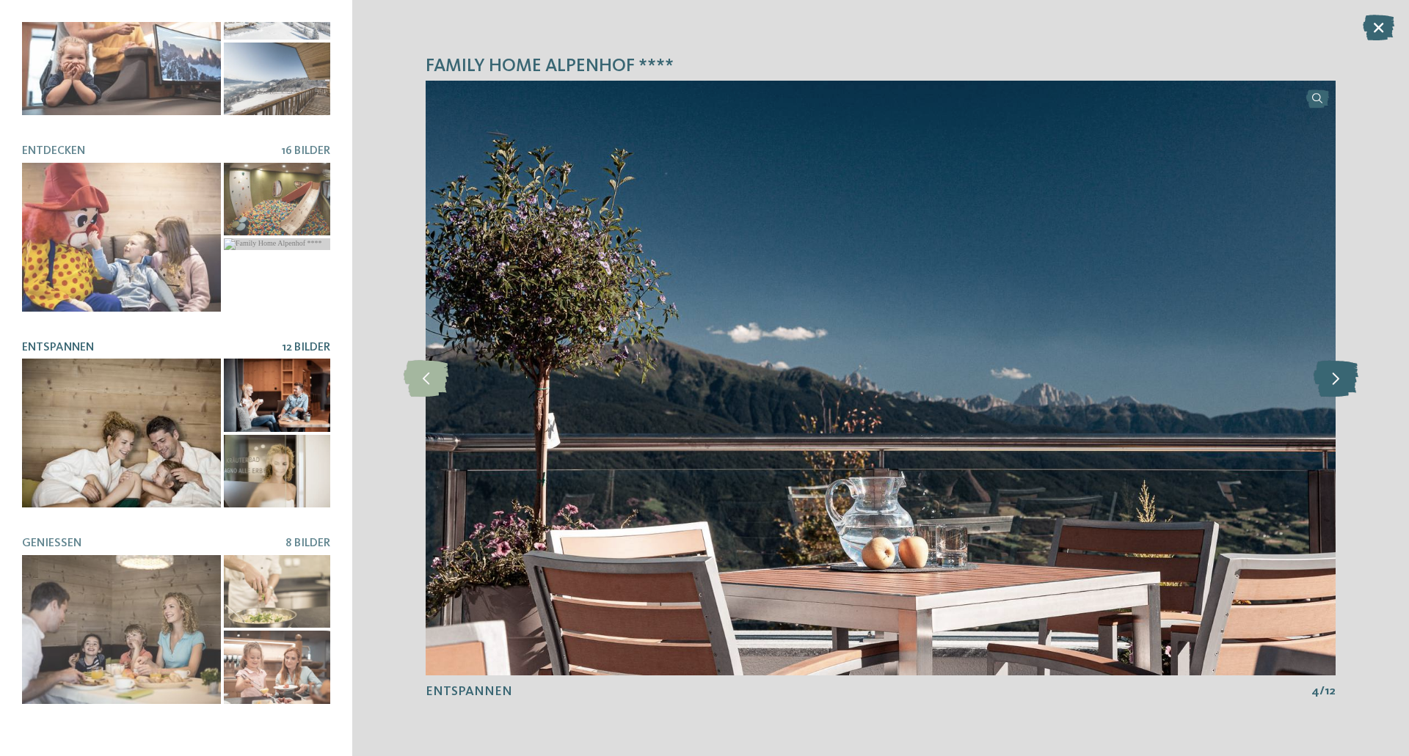
click at [1348, 390] on icon at bounding box center [1335, 378] width 45 height 37
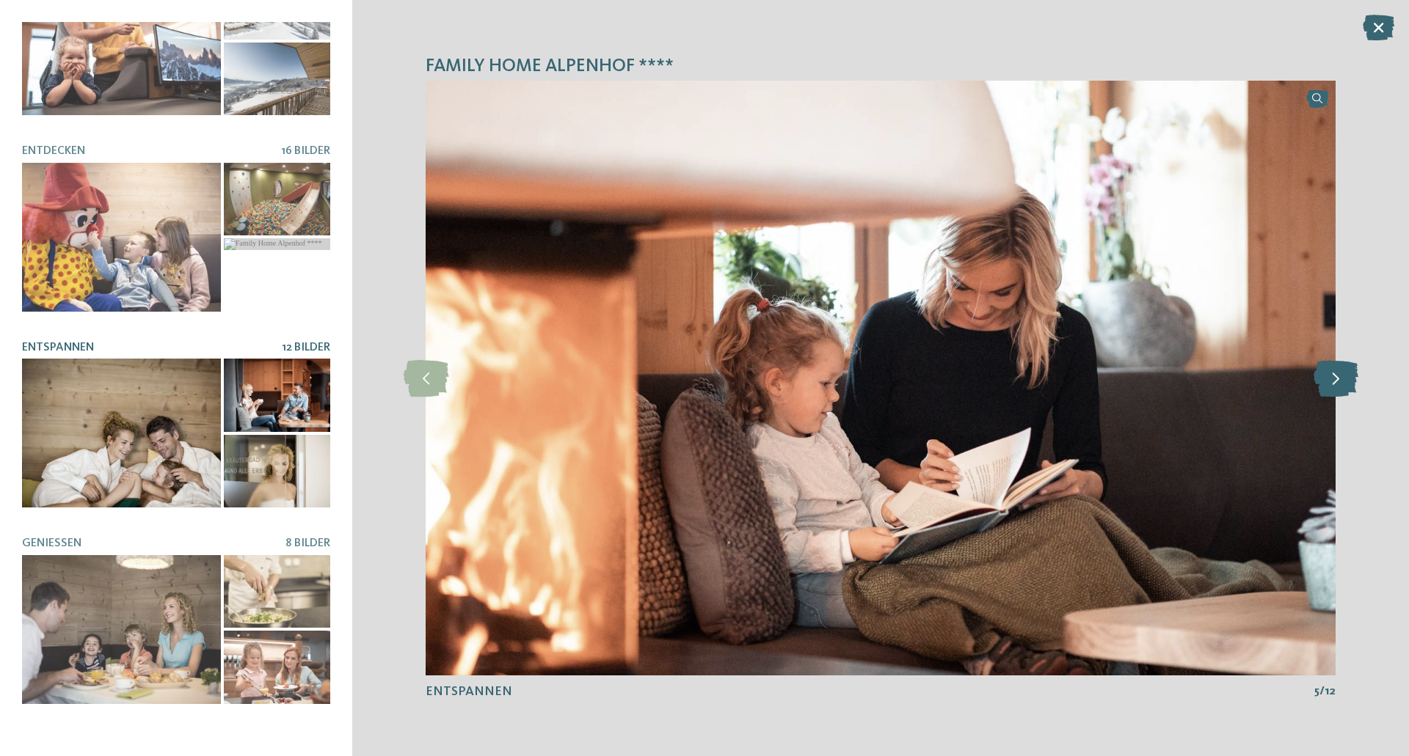
click at [1348, 390] on icon at bounding box center [1335, 378] width 45 height 37
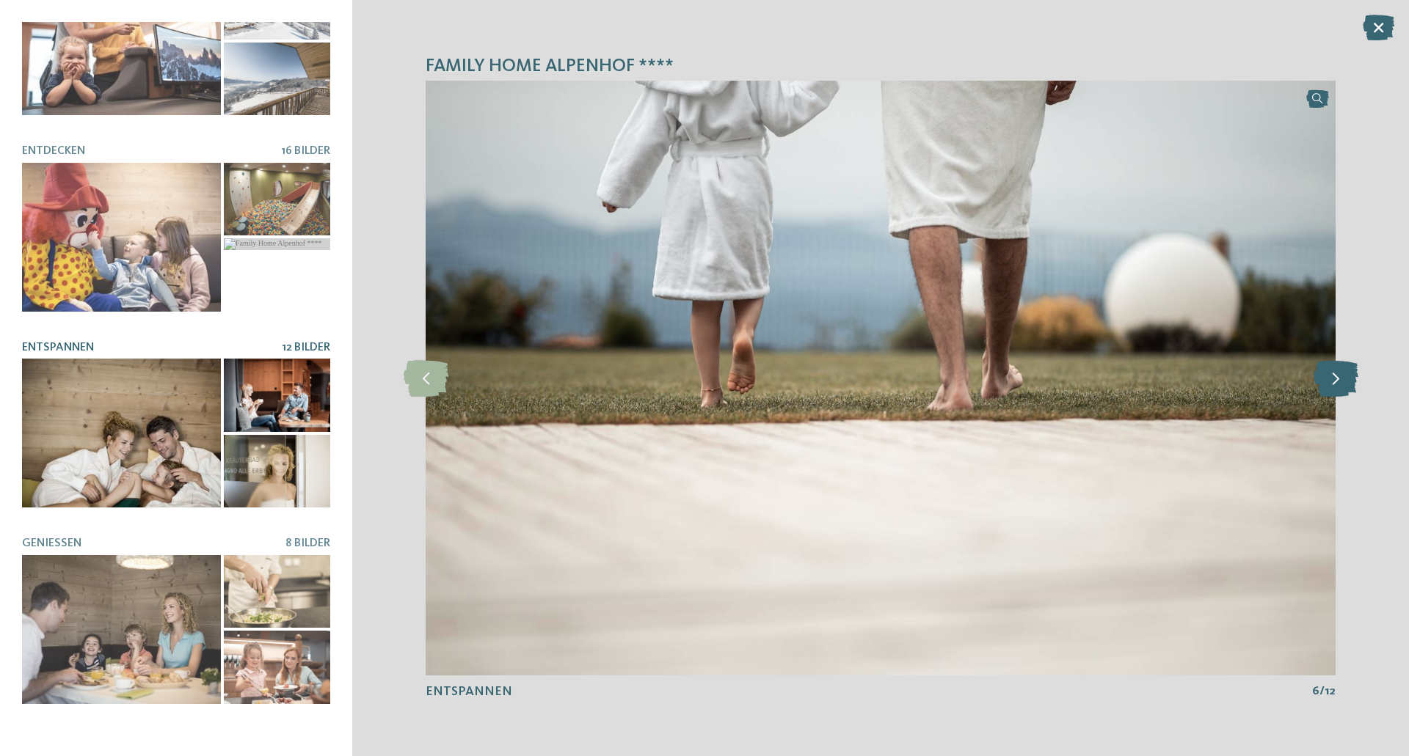
click at [1348, 390] on icon at bounding box center [1335, 378] width 45 height 37
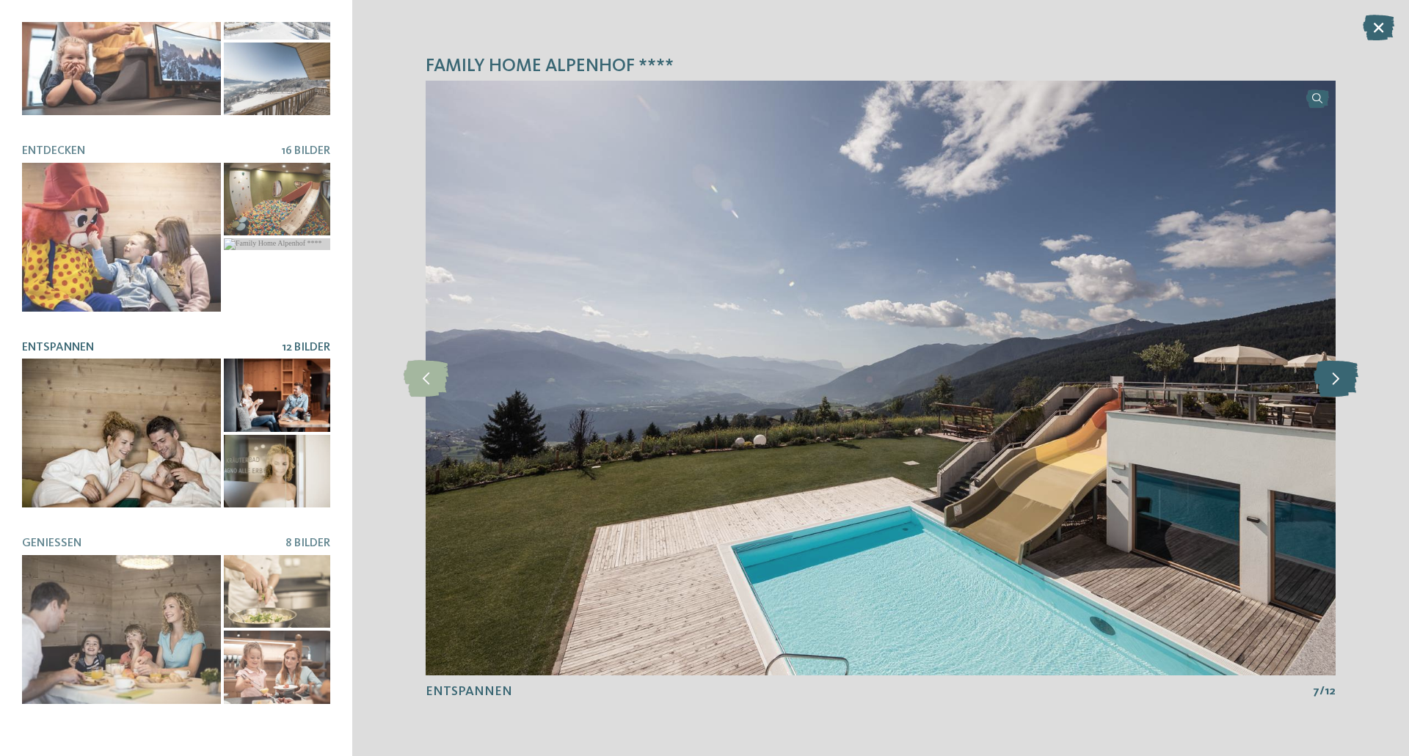
click at [1348, 390] on icon at bounding box center [1335, 378] width 45 height 37
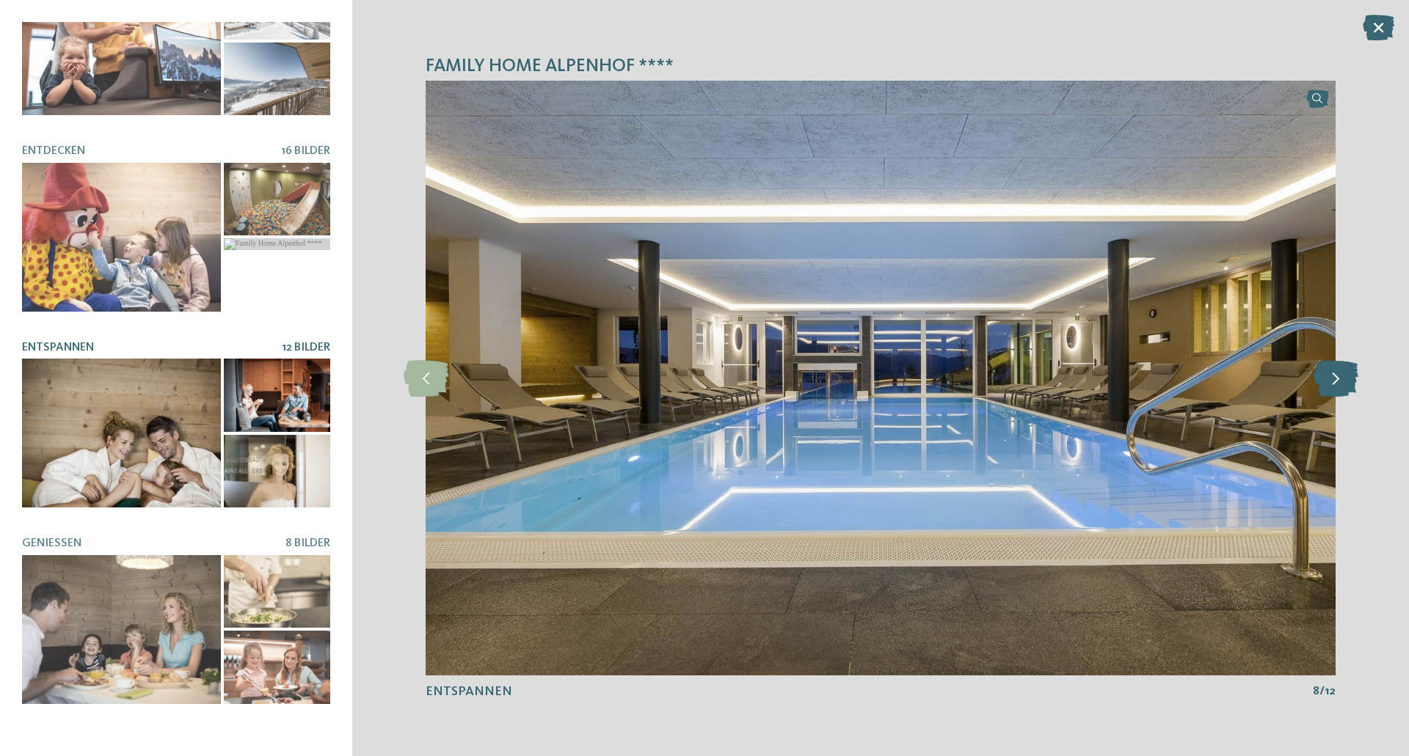
click at [1322, 378] on icon at bounding box center [1335, 378] width 45 height 37
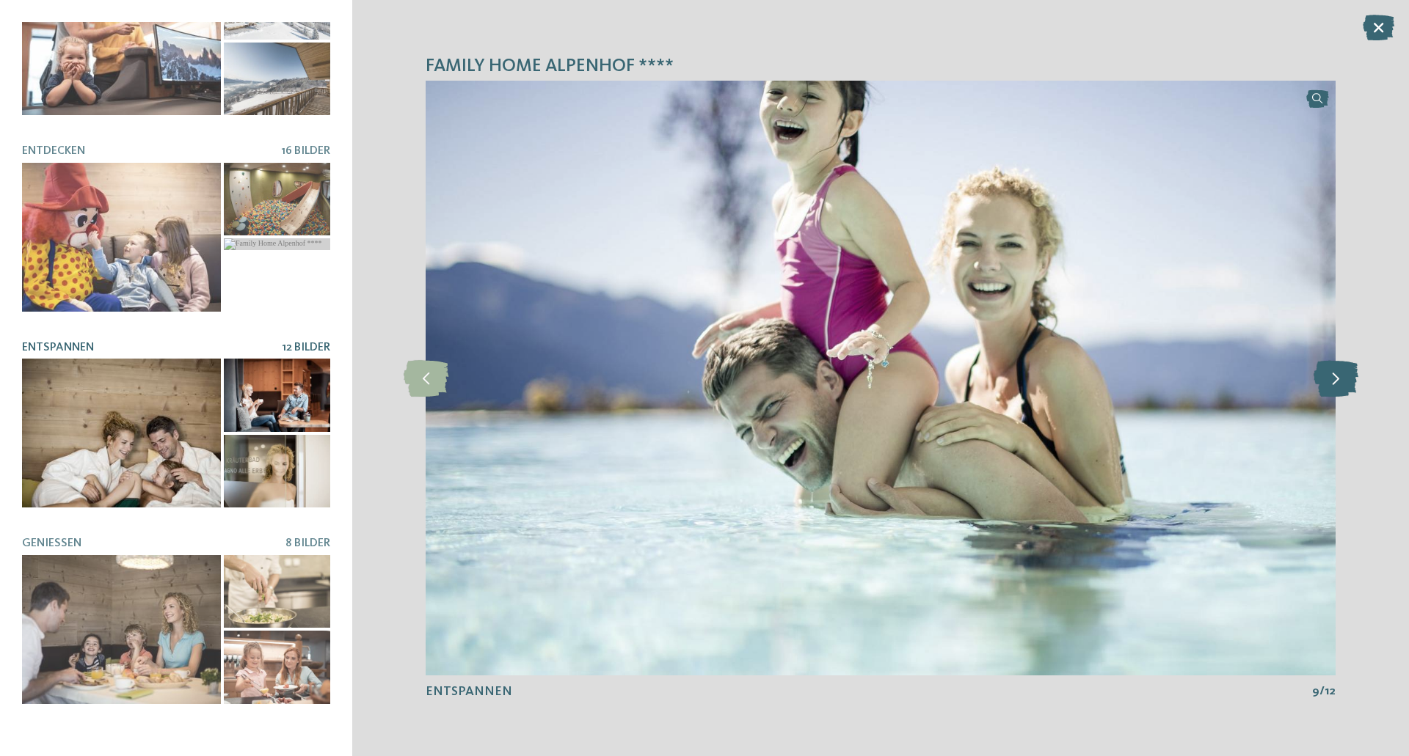
click at [1322, 378] on icon at bounding box center [1335, 378] width 45 height 37
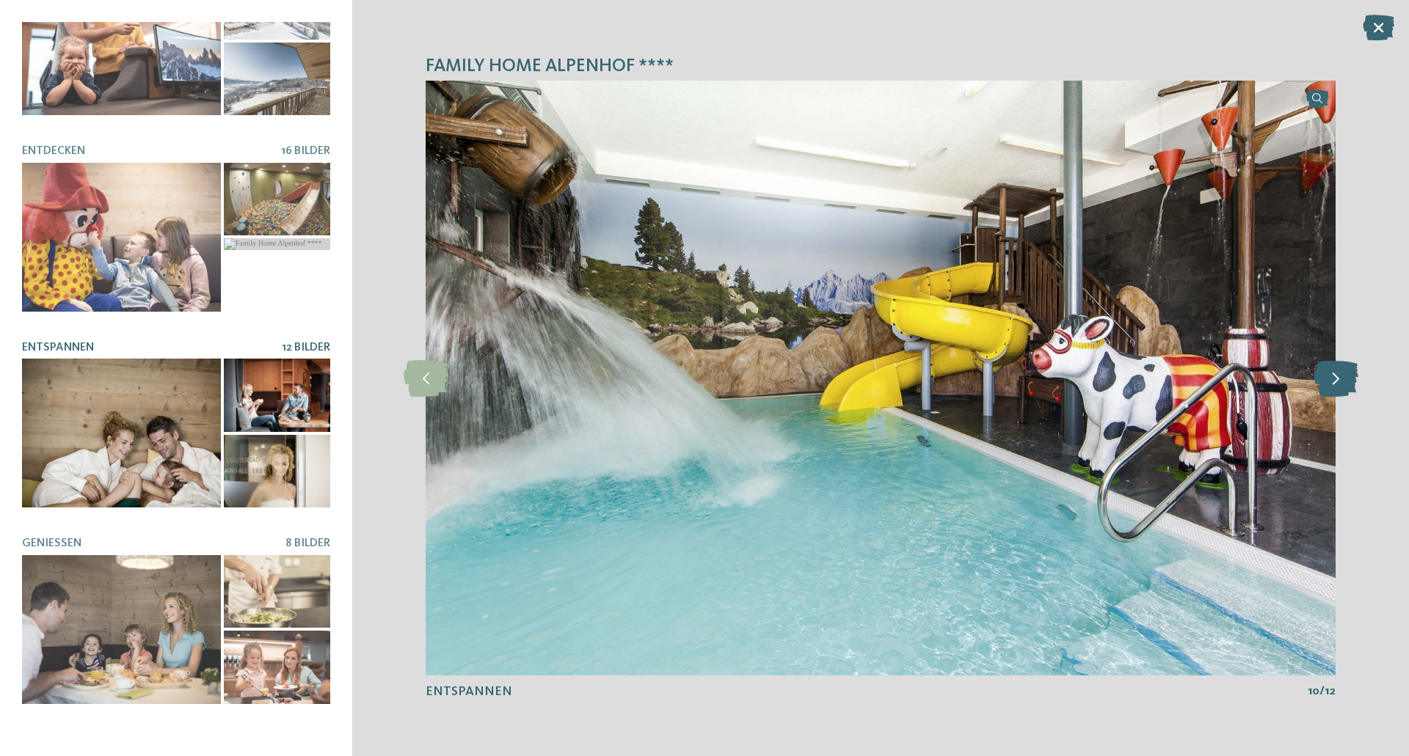
click at [1337, 391] on icon at bounding box center [1335, 378] width 45 height 37
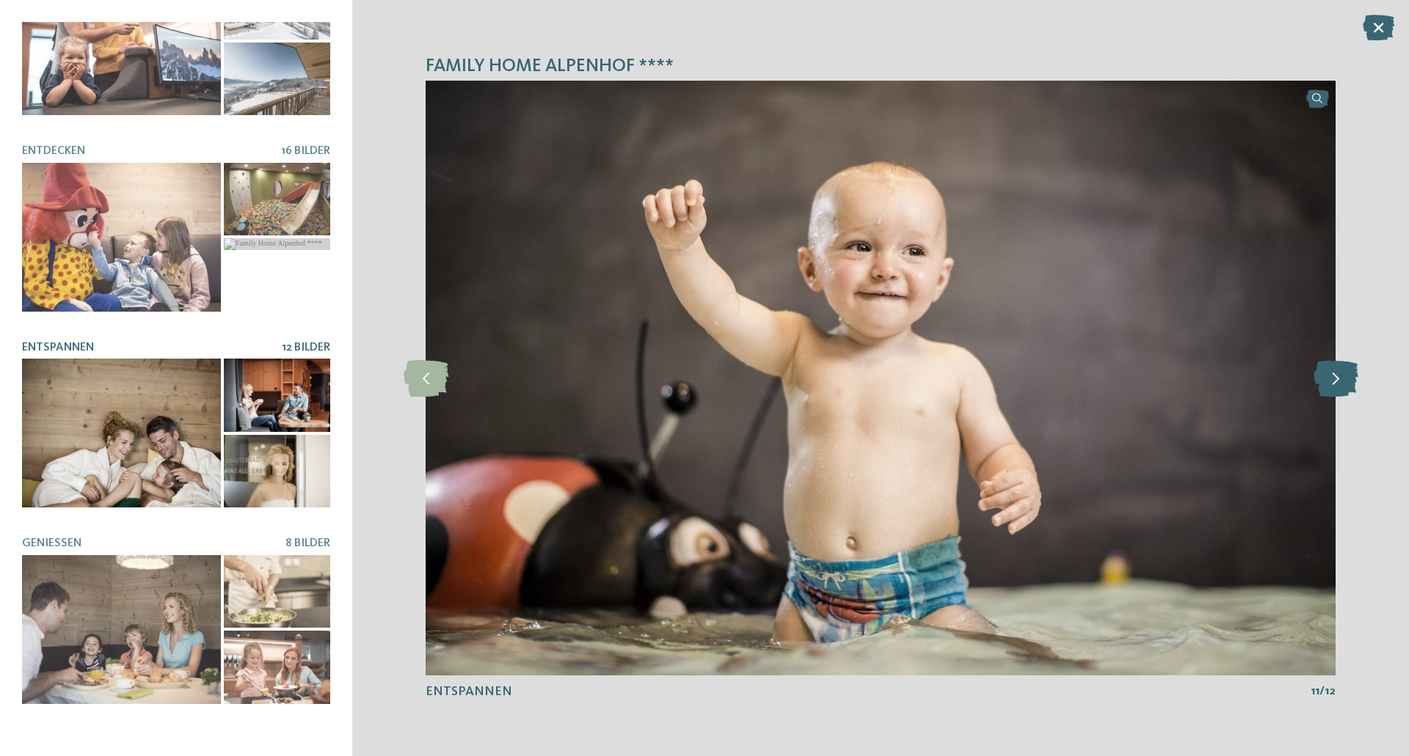
click at [1329, 395] on icon at bounding box center [1335, 378] width 45 height 37
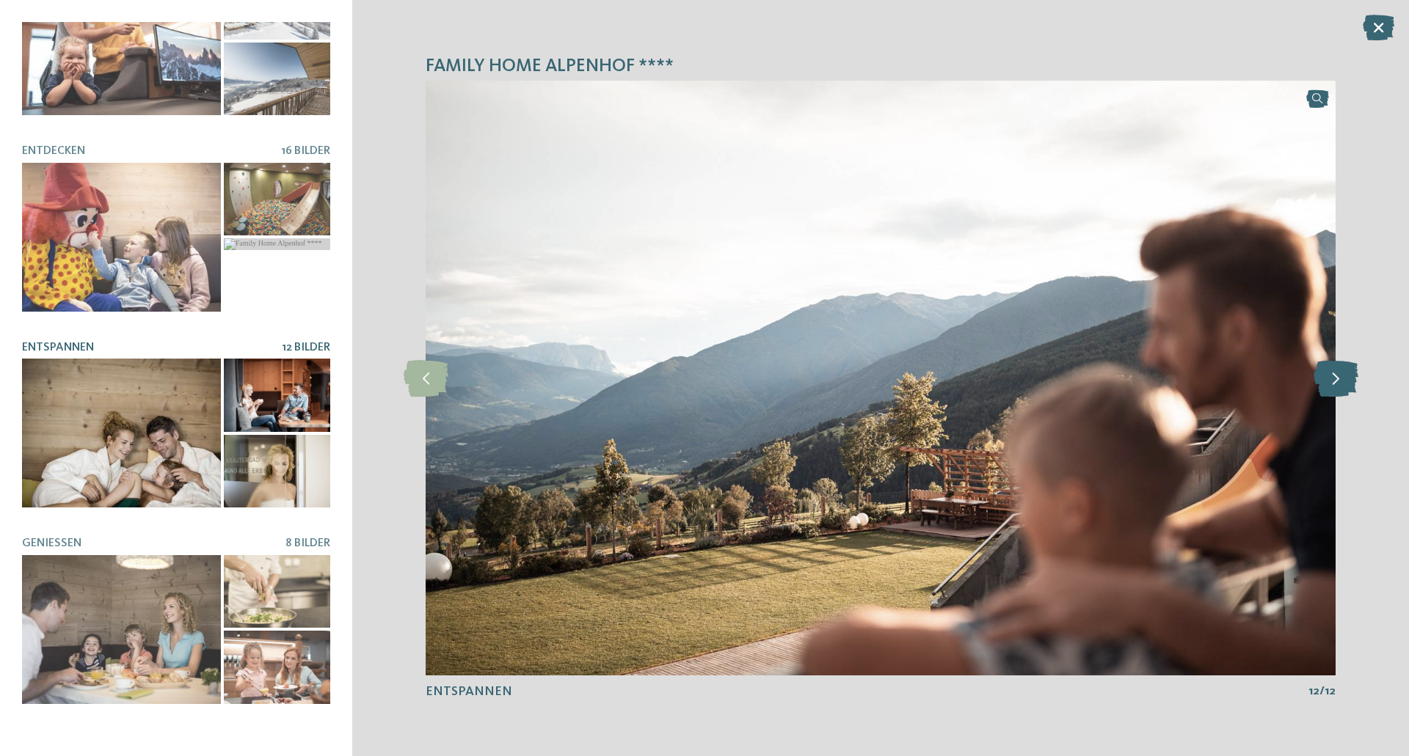
click at [1329, 395] on icon at bounding box center [1335, 378] width 45 height 37
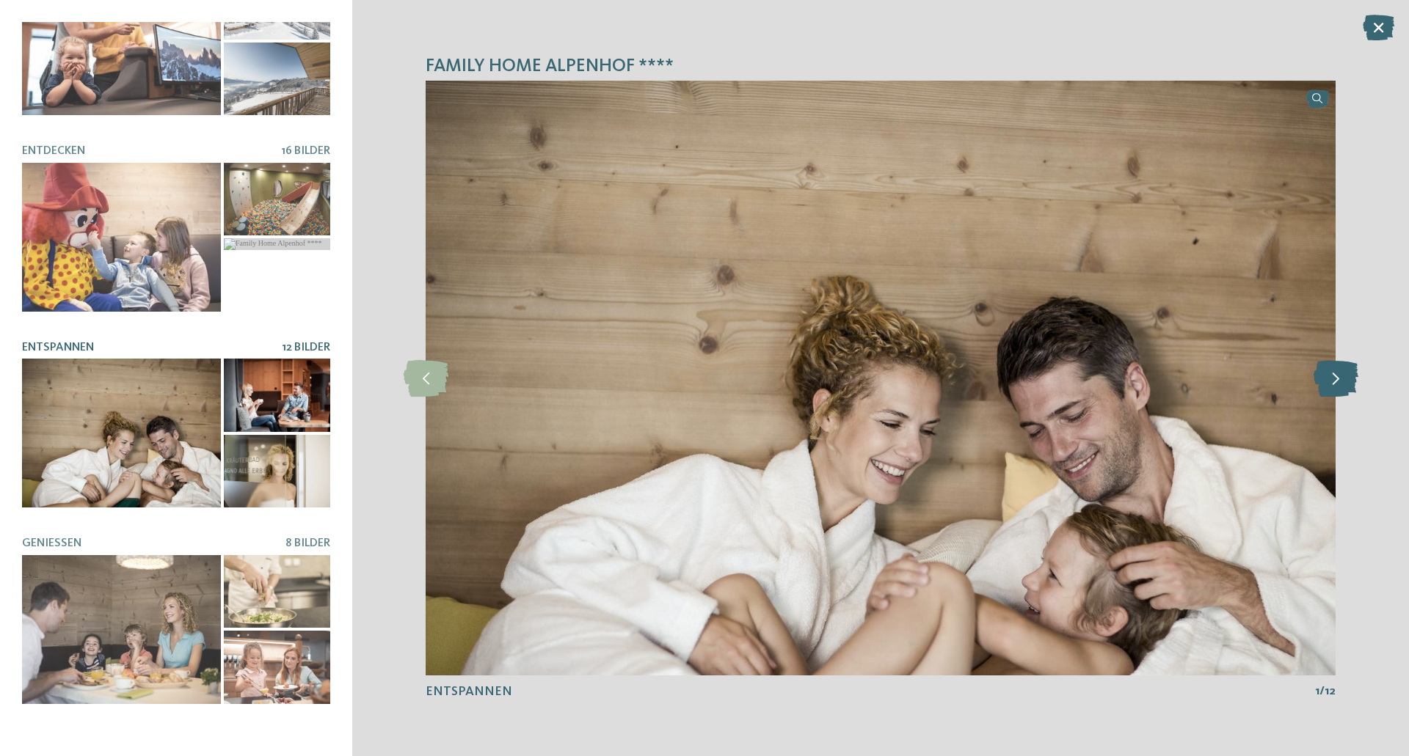
click at [1329, 395] on icon at bounding box center [1335, 378] width 45 height 37
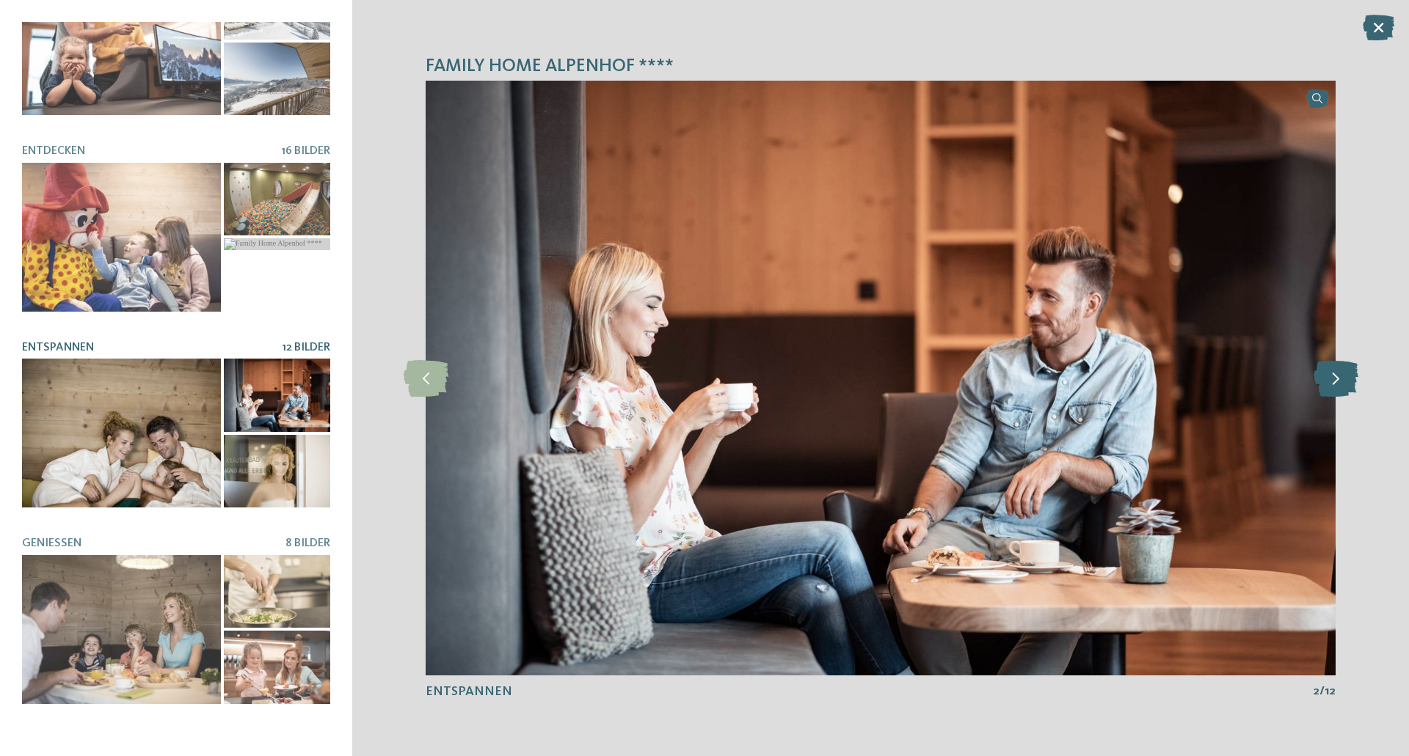
click at [1329, 395] on icon at bounding box center [1335, 378] width 45 height 37
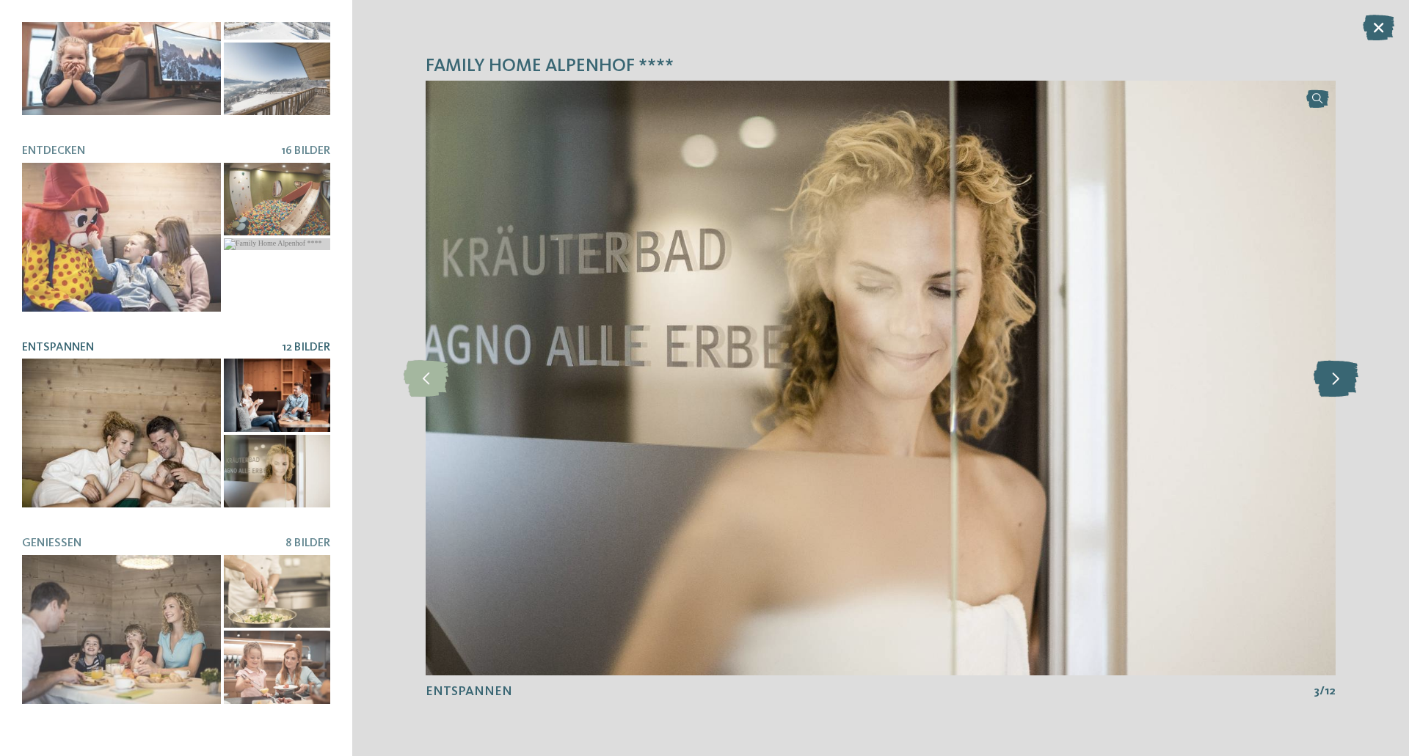
click at [1329, 395] on icon at bounding box center [1335, 378] width 45 height 37
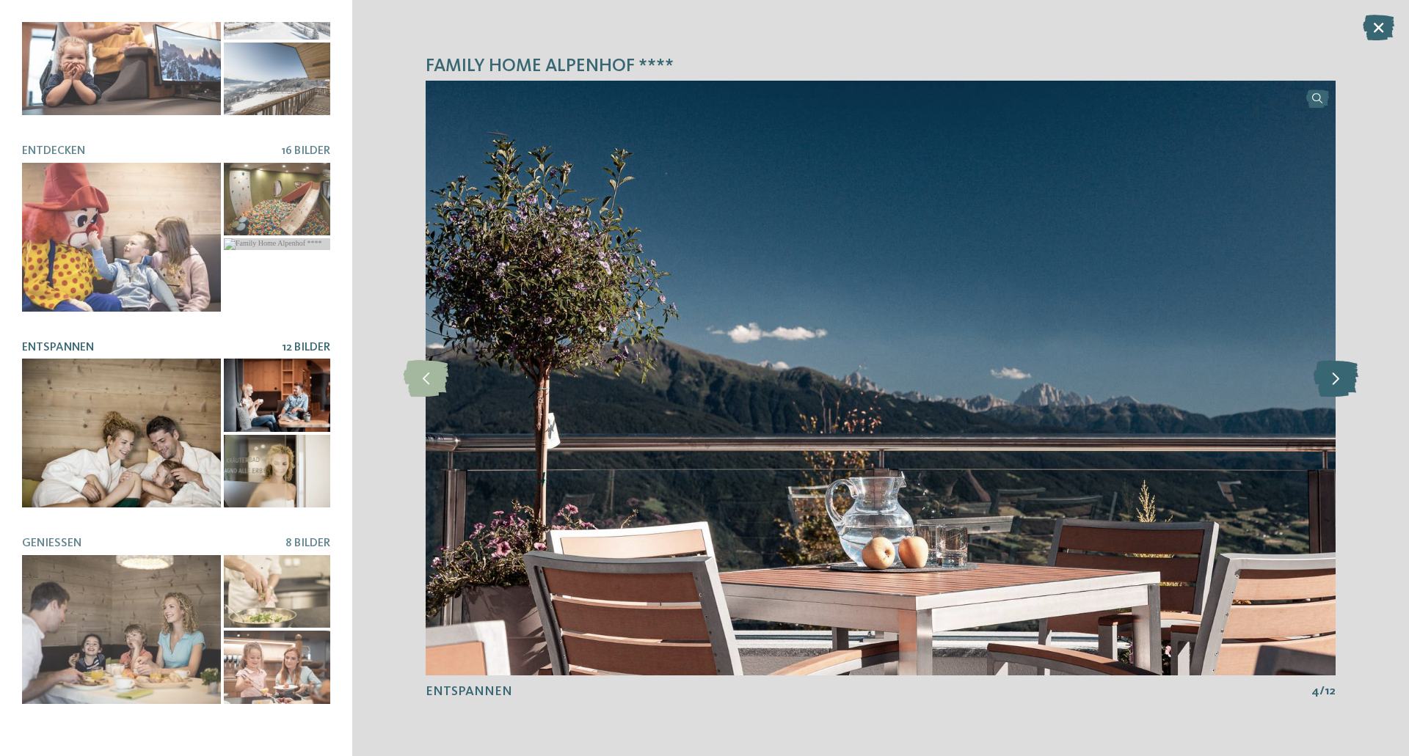
click at [1329, 395] on icon at bounding box center [1335, 378] width 45 height 37
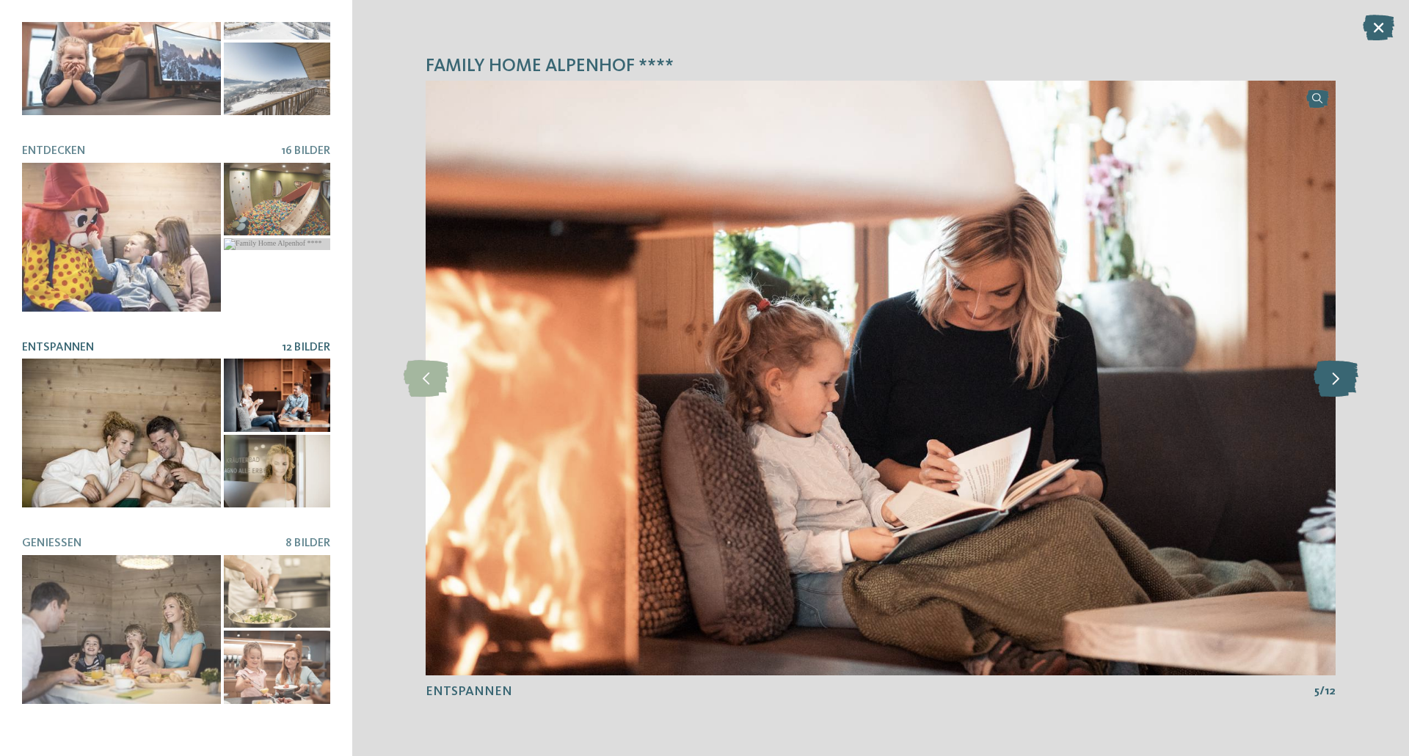
click at [1329, 395] on icon at bounding box center [1335, 378] width 45 height 37
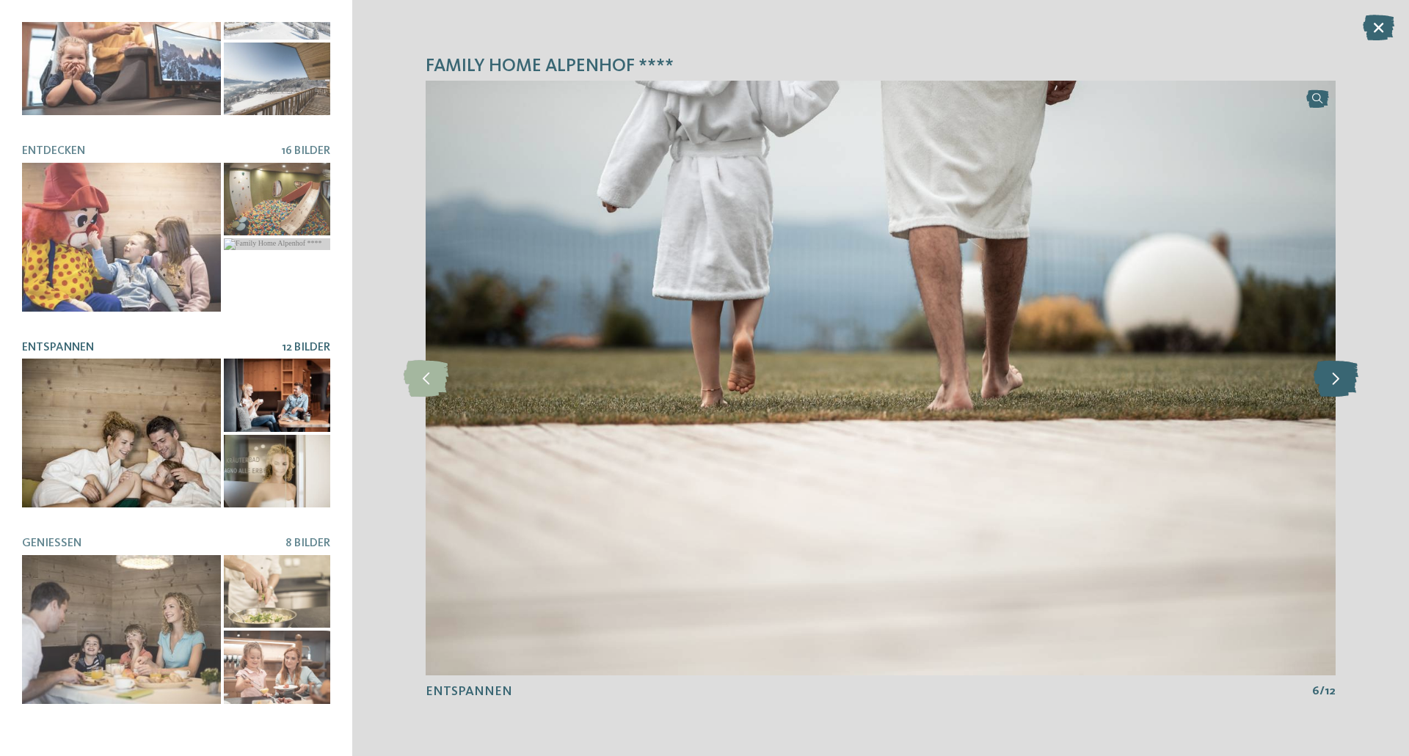
click at [1329, 395] on icon at bounding box center [1335, 378] width 45 height 37
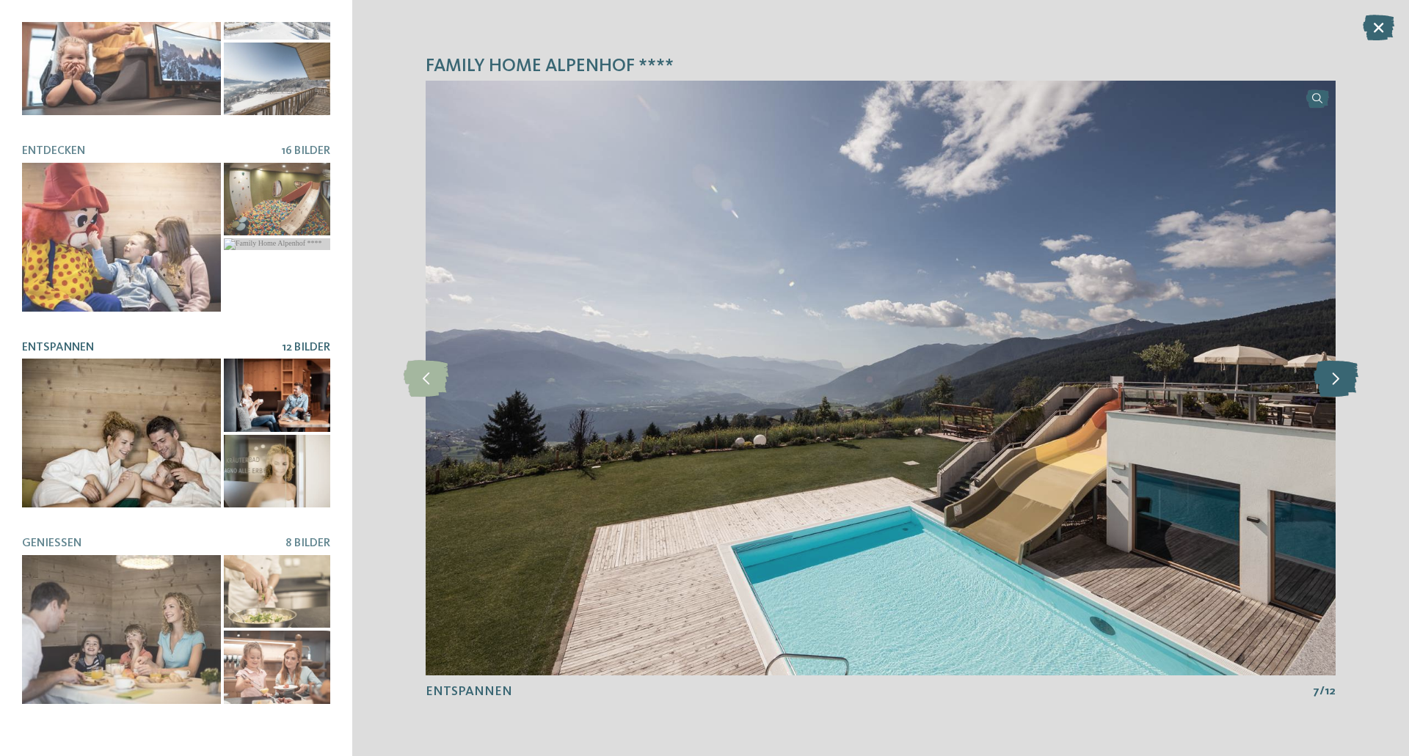
click at [1329, 395] on icon at bounding box center [1335, 378] width 45 height 37
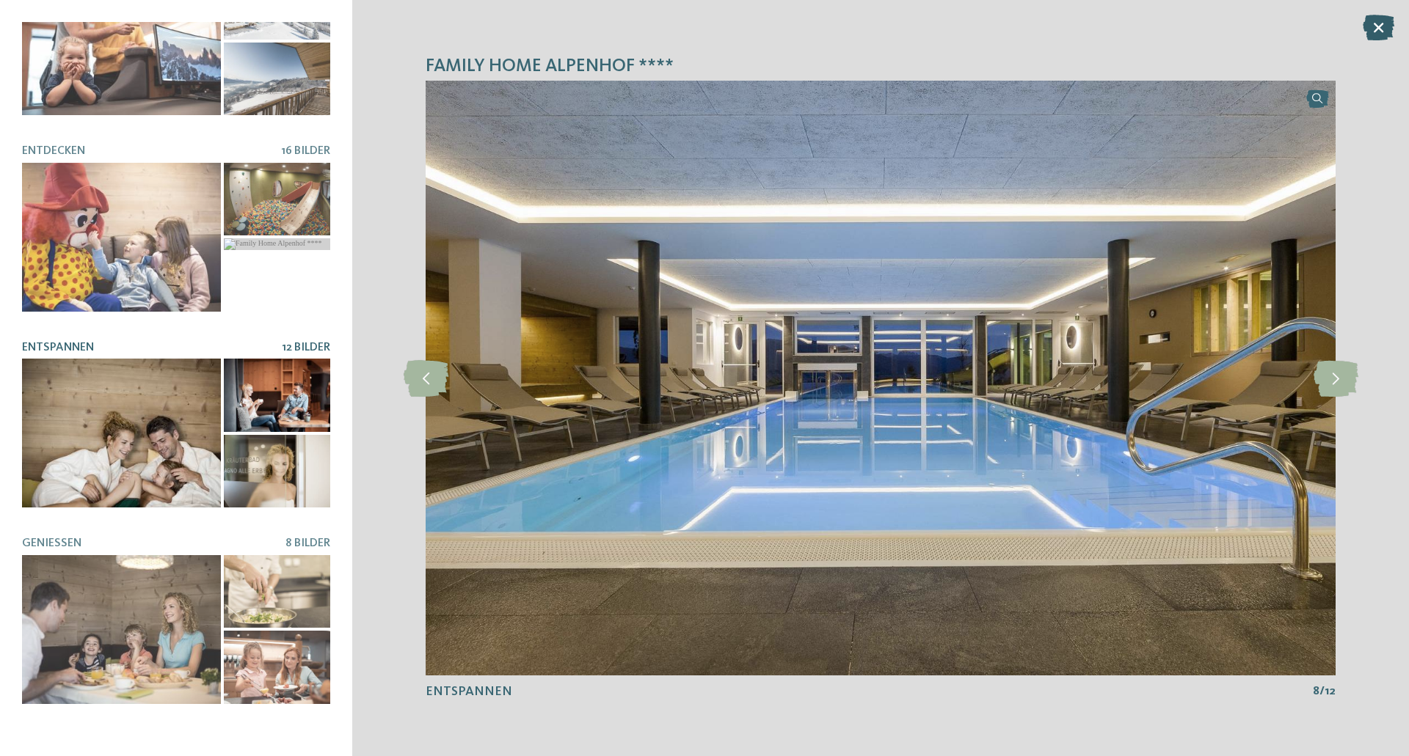
click at [1370, 32] on icon at bounding box center [1378, 28] width 32 height 26
